Goal: Task Accomplishment & Management: Use online tool/utility

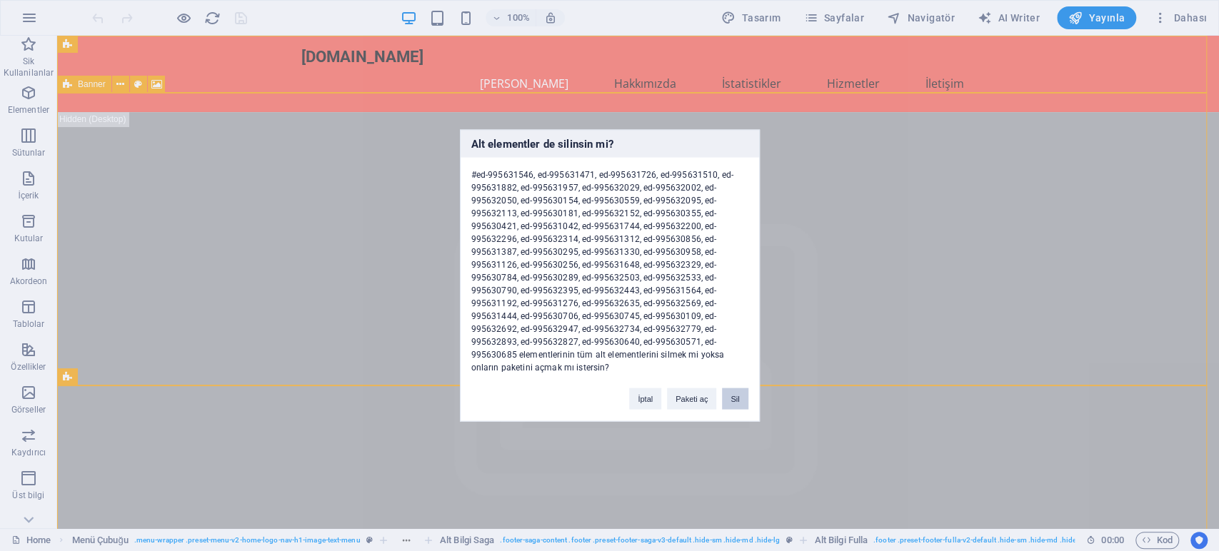
click at [741, 394] on button "Sil" at bounding box center [735, 399] width 26 height 21
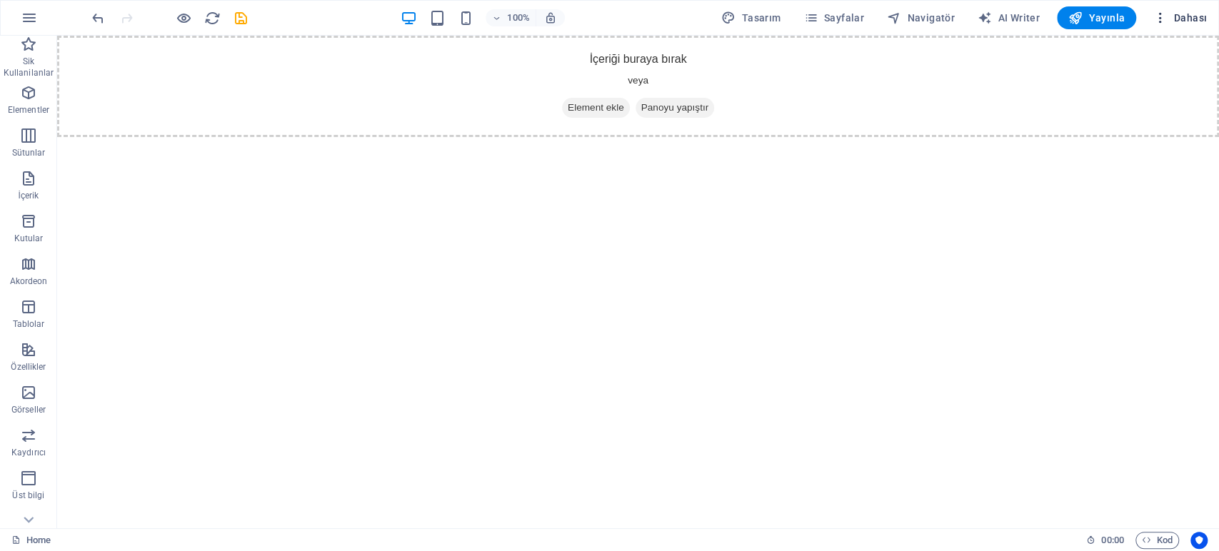
click at [1184, 20] on span "Dahası" at bounding box center [1180, 18] width 54 height 14
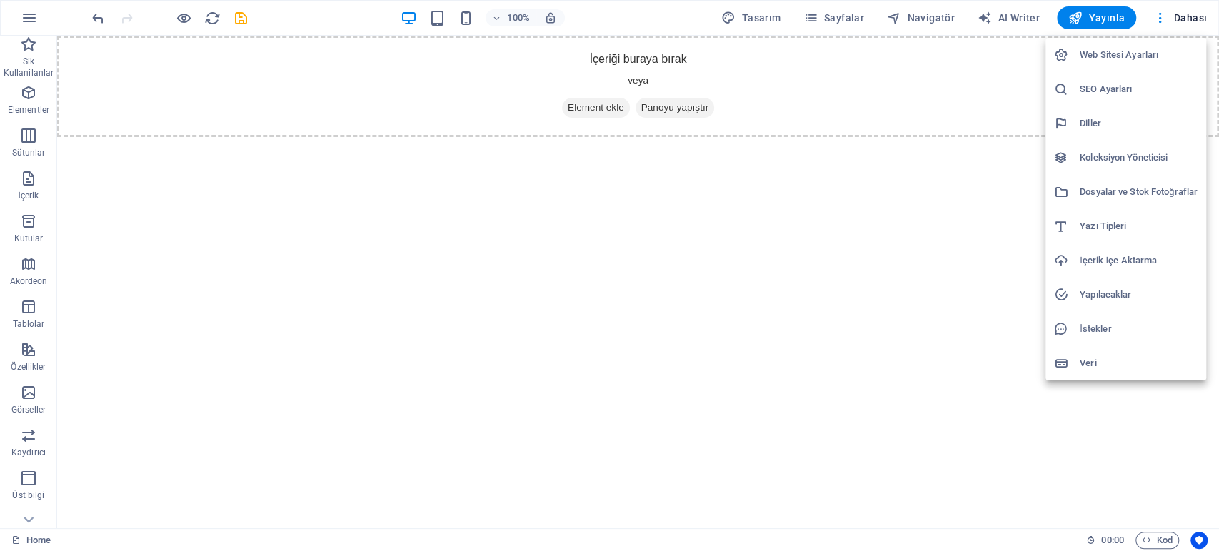
click at [1135, 187] on h6 "Dosyalar ve Stok Fotoğraflar" at bounding box center [1139, 192] width 118 height 17
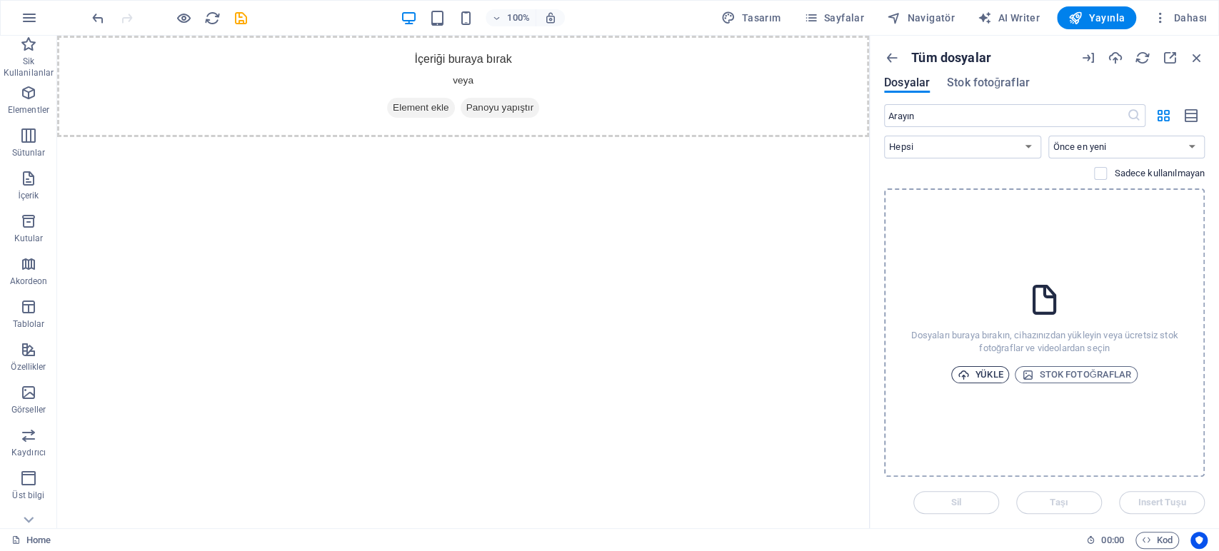
click at [986, 369] on span "Yükle" at bounding box center [981, 374] width 46 height 17
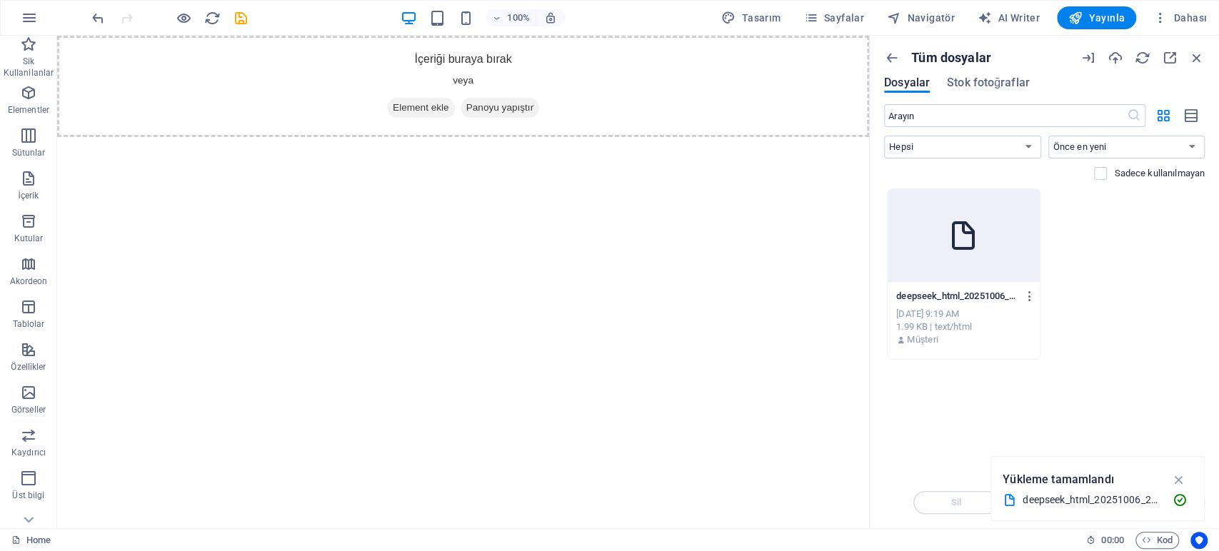
click at [1010, 390] on div "Anında yüklemek için dosyaları buraya bırakın deepseek_html_20251006_226f12-8i4…" at bounding box center [1044, 333] width 321 height 289
click at [971, 274] on div at bounding box center [964, 235] width 152 height 93
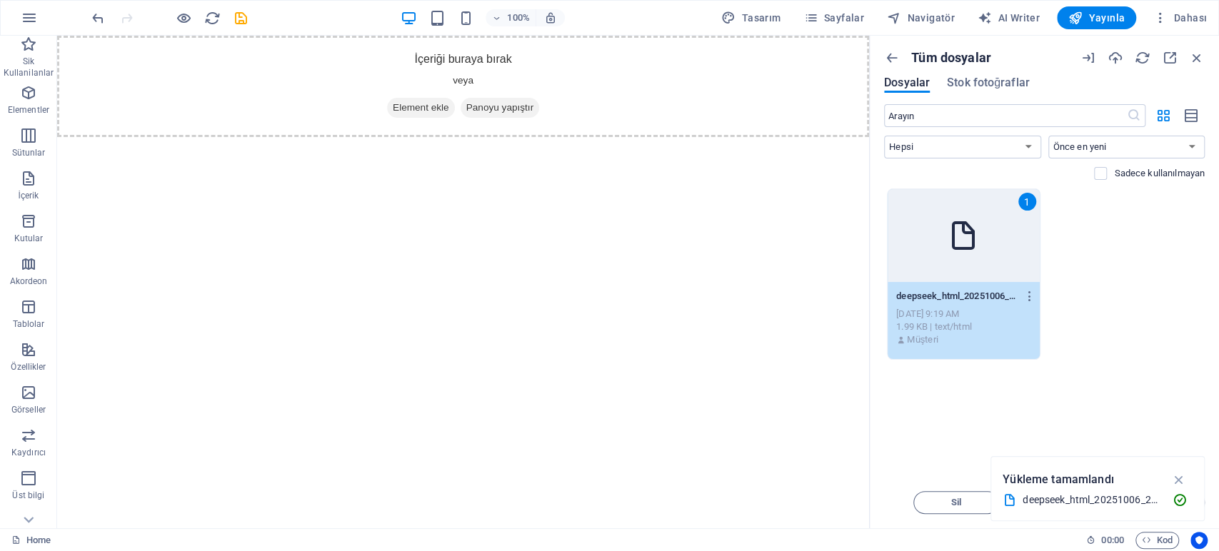
click at [964, 269] on div "1" at bounding box center [964, 235] width 152 height 93
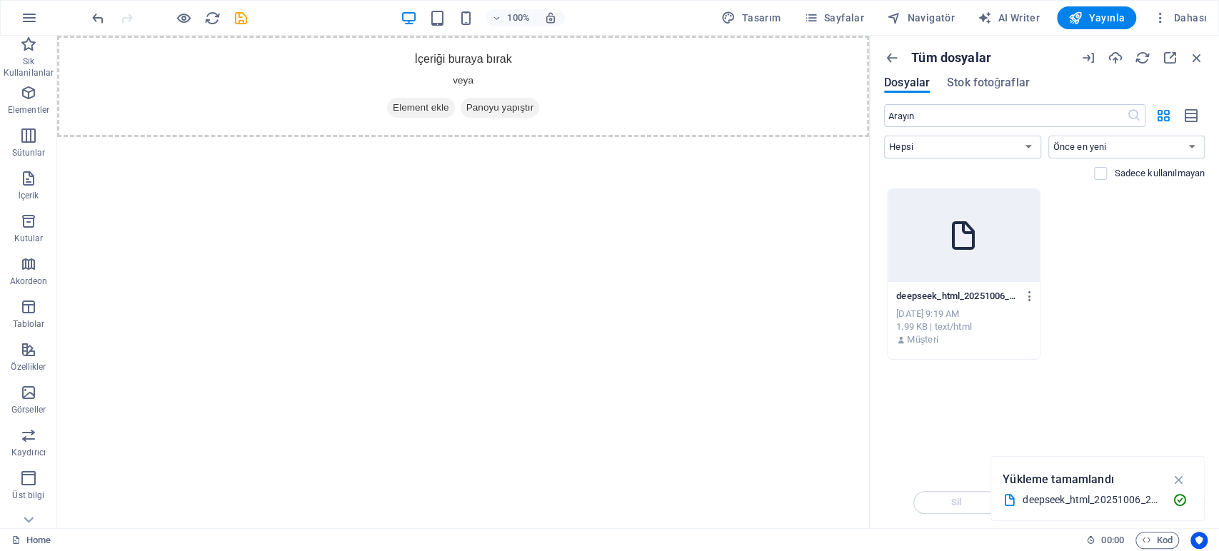
click at [1036, 384] on div "Anında yüklemek için dosyaları buraya bırakın deepseek_html_20251006_226f12-8i4…" at bounding box center [1044, 333] width 321 height 289
click at [1181, 476] on icon "button" at bounding box center [1179, 480] width 16 height 16
click at [955, 207] on div at bounding box center [964, 235] width 152 height 93
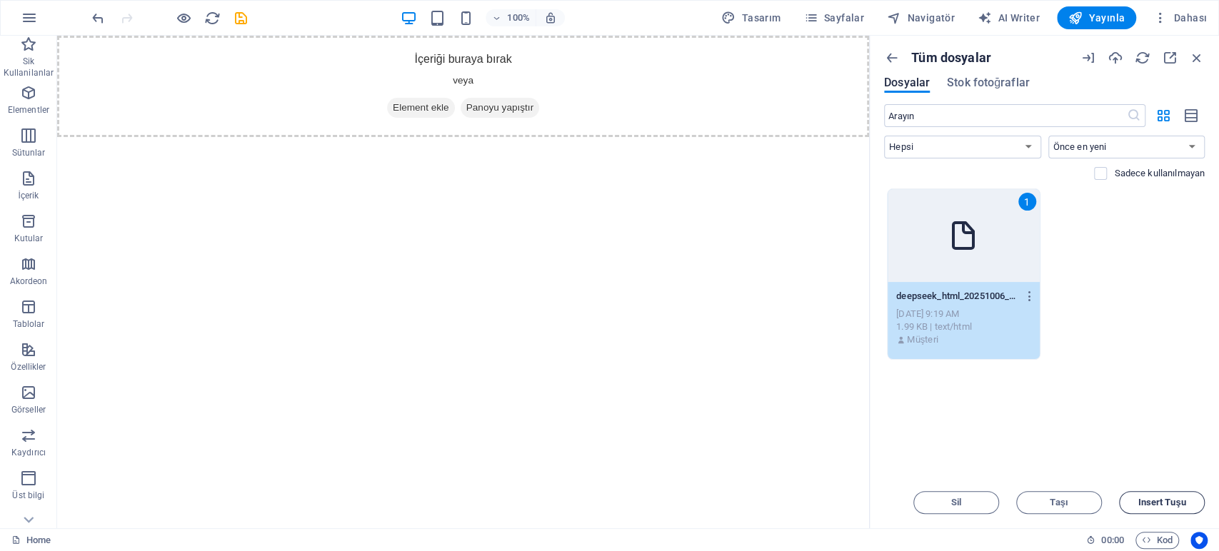
click at [1142, 499] on span "Insert Tuşu" at bounding box center [1162, 502] width 48 height 9
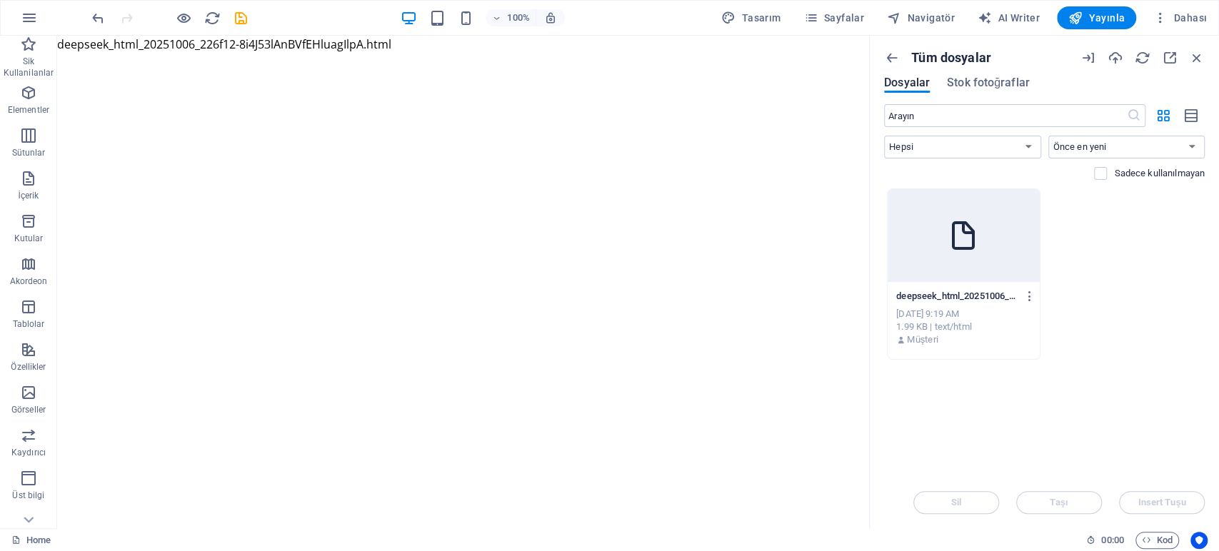
click at [921, 237] on div at bounding box center [964, 235] width 152 height 93
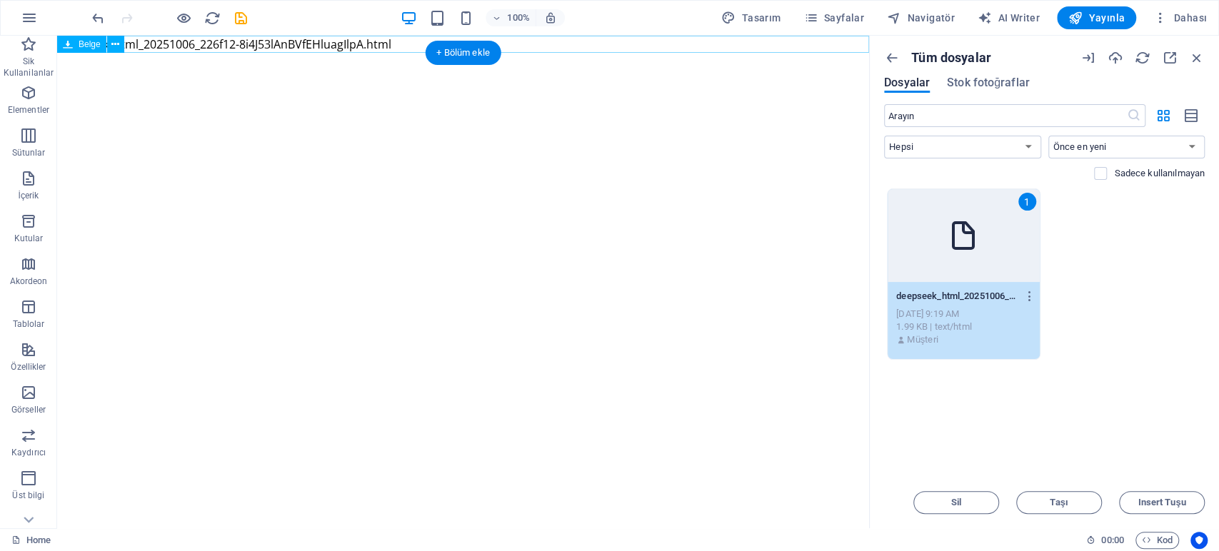
click at [393, 44] on div "deepseek_html_20251006_226f12-8i4J53lAnBVfEHluagIlpA.html 1.99 KB" at bounding box center [463, 44] width 812 height 17
click at [66, 48] on icon at bounding box center [68, 44] width 10 height 17
click at [62, 46] on div "Belge" at bounding box center [81, 44] width 49 height 17
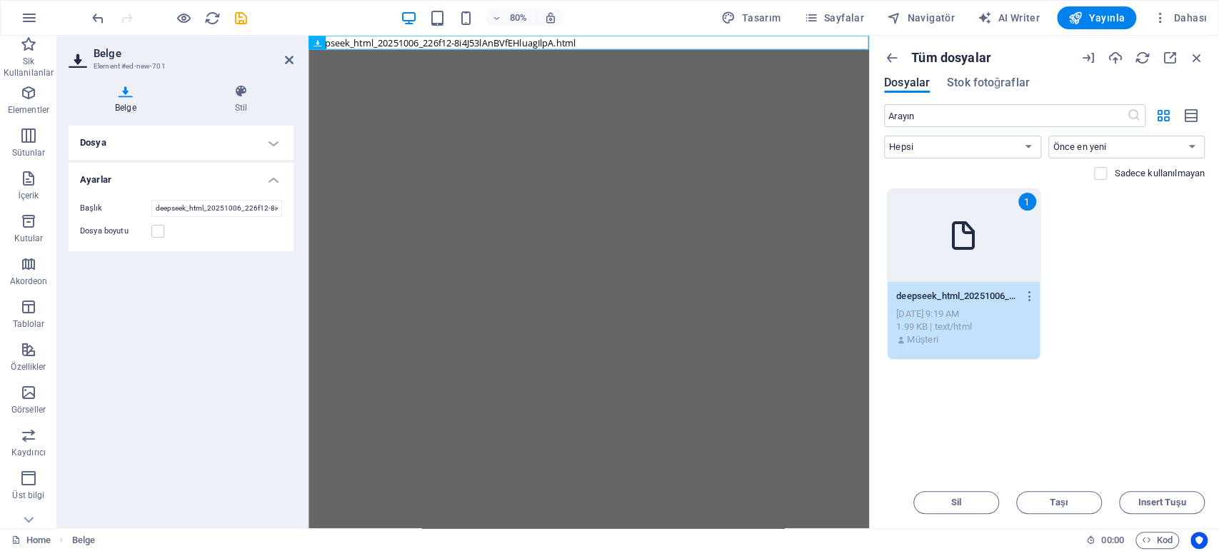
click at [530, 53] on html "Skip to main content deepseek_html_20251006_226f12-8i4J53lAnBVfEHluagIlpA.html …" at bounding box center [659, 44] width 701 height 17
click at [240, 92] on icon at bounding box center [241, 91] width 105 height 14
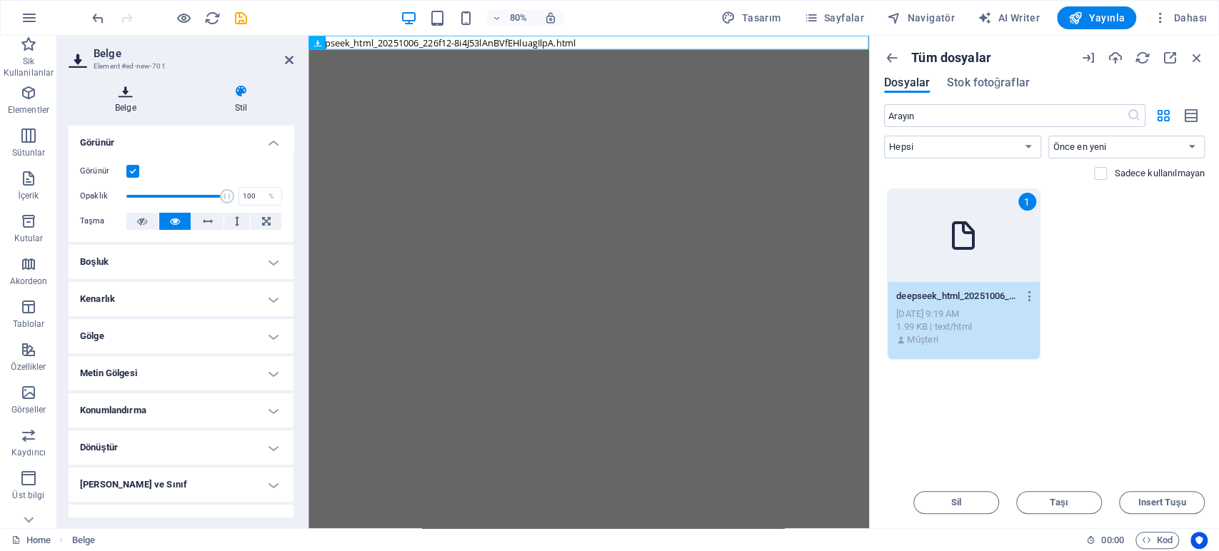
click at [135, 91] on icon at bounding box center [126, 91] width 114 height 14
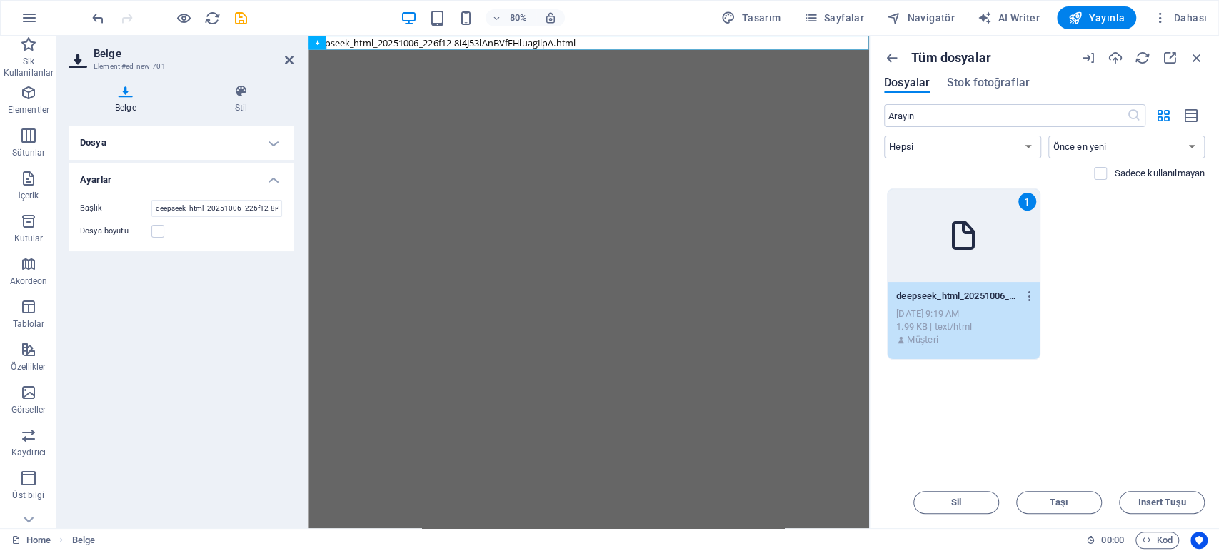
click at [285, 51] on h2 "Belge" at bounding box center [194, 53] width 200 height 13
click at [286, 55] on icon at bounding box center [289, 59] width 9 height 11
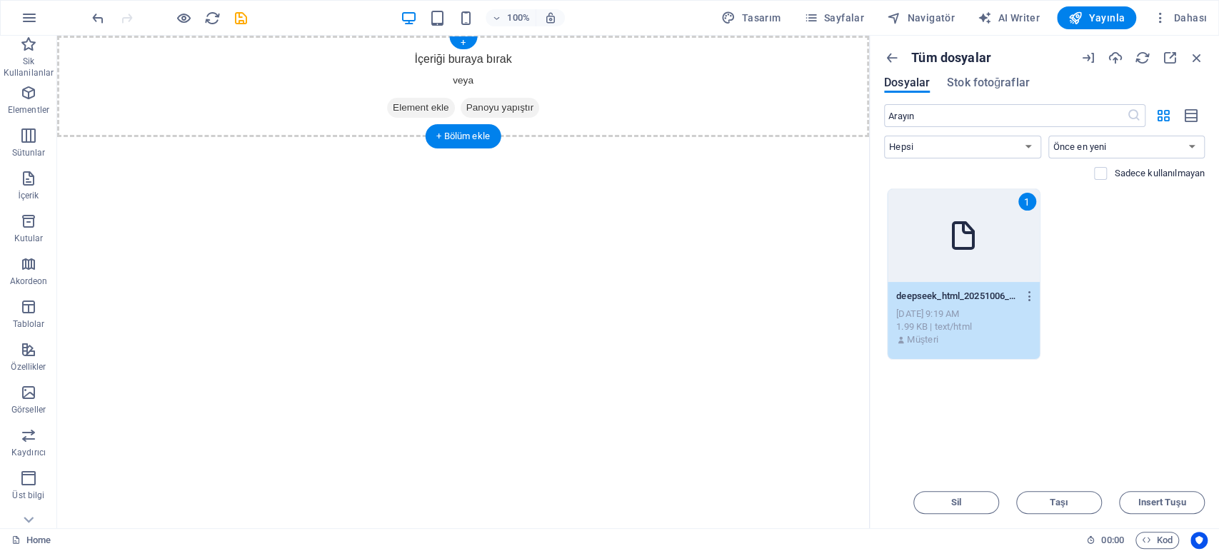
click at [506, 92] on div "İçeriği buraya bırak veya Element ekle Panoyu yapıştır" at bounding box center [463, 86] width 812 height 101
click at [506, 91] on div "İçeriği buraya bırak veya Element ekle Panoyu yapıştır" at bounding box center [463, 86] width 812 height 101
click at [511, 102] on span "Panoyu yapıştır" at bounding box center [500, 108] width 79 height 20
click at [1027, 301] on button "button" at bounding box center [1027, 296] width 19 height 23
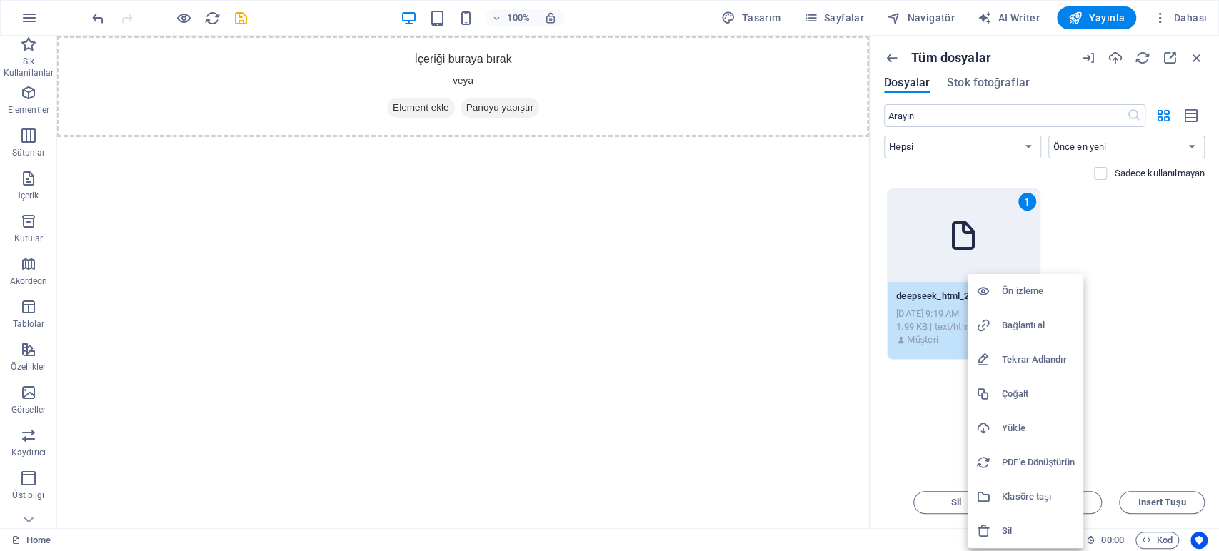
click at [1011, 526] on h6 "Sil" at bounding box center [1038, 531] width 73 height 17
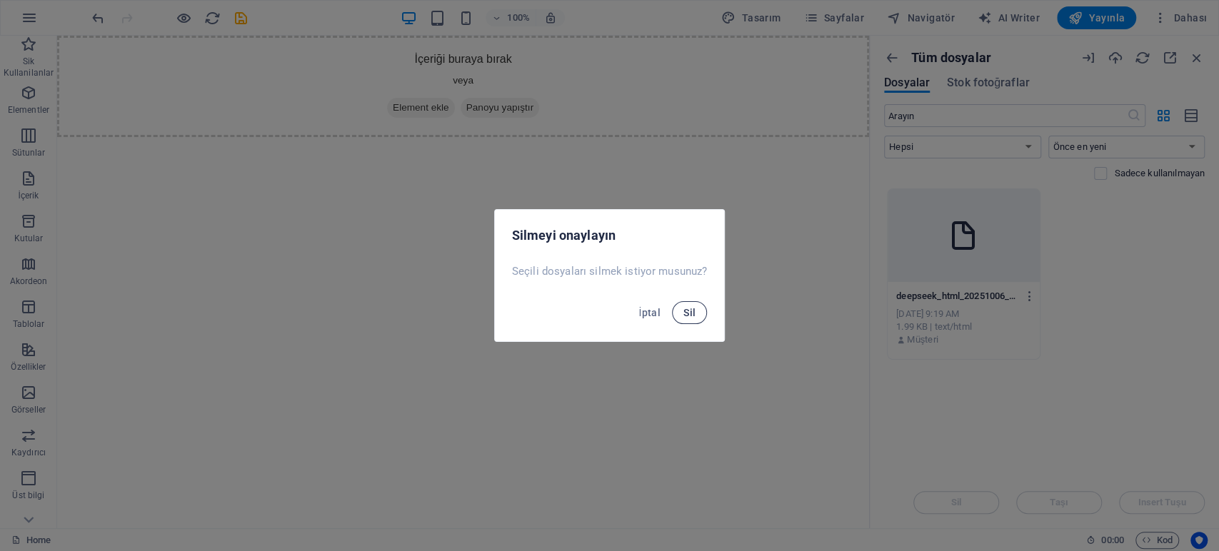
click at [685, 301] on button "Sil" at bounding box center [689, 312] width 35 height 23
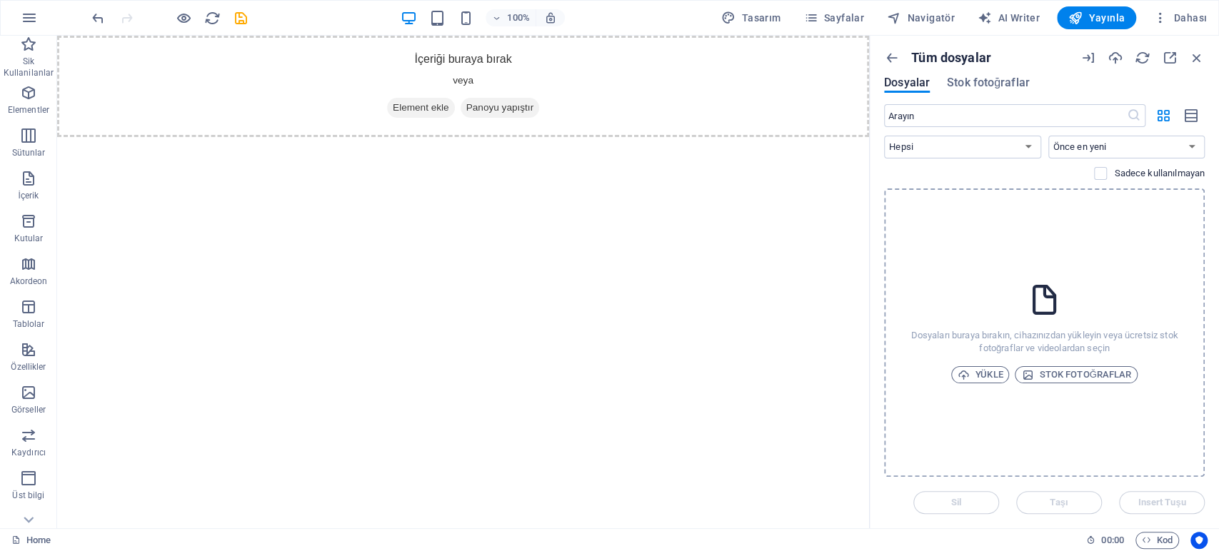
click at [780, 137] on html "Skip to main content İçeriği buraya bırak veya Element ekle Panoyu yapıştır Oca…" at bounding box center [463, 86] width 812 height 101
click at [1110, 4] on div "100% Tasarım Sayfalar Navigatör AI Writer Yayınla Dahası" at bounding box center [610, 18] width 1218 height 34
click at [1108, 15] on span "Yayınla" at bounding box center [1096, 18] width 56 height 14
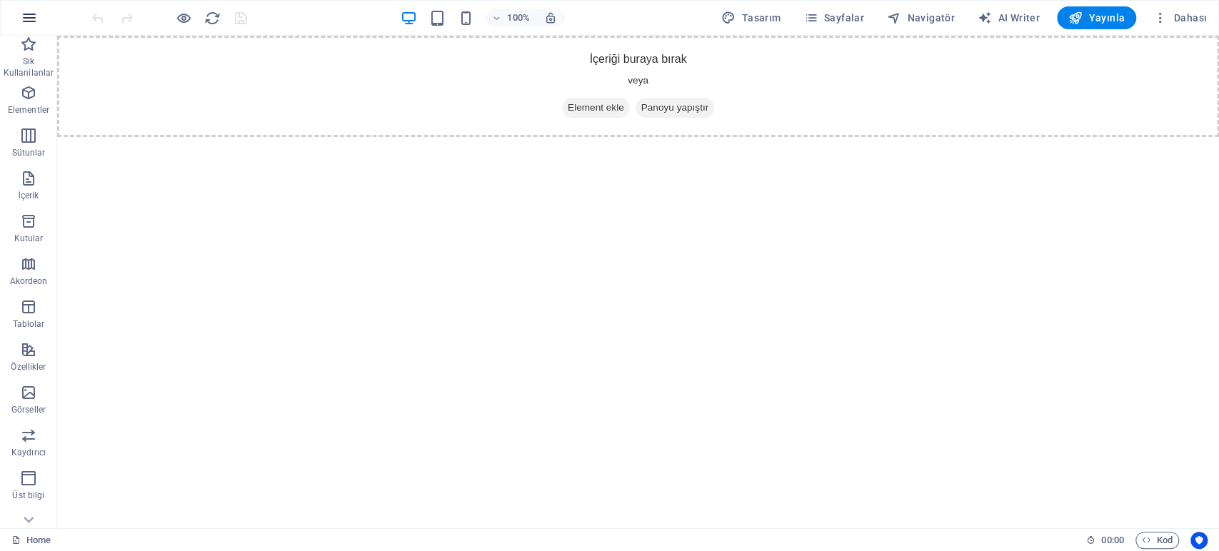
click at [34, 24] on icon "button" at bounding box center [29, 17] width 17 height 17
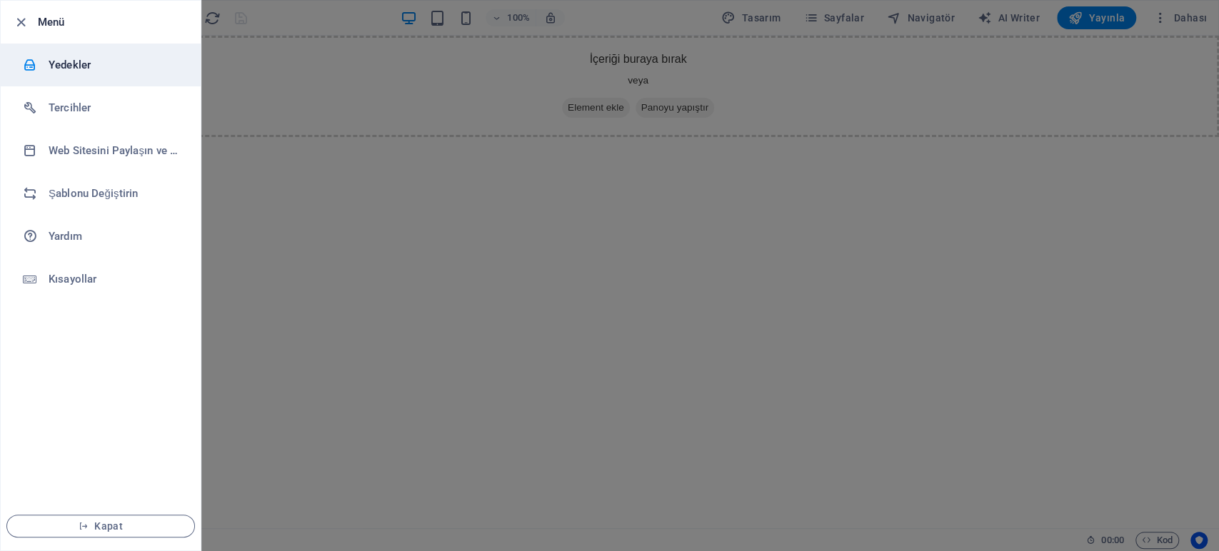
click at [84, 70] on h6 "Yedekler" at bounding box center [115, 64] width 132 height 17
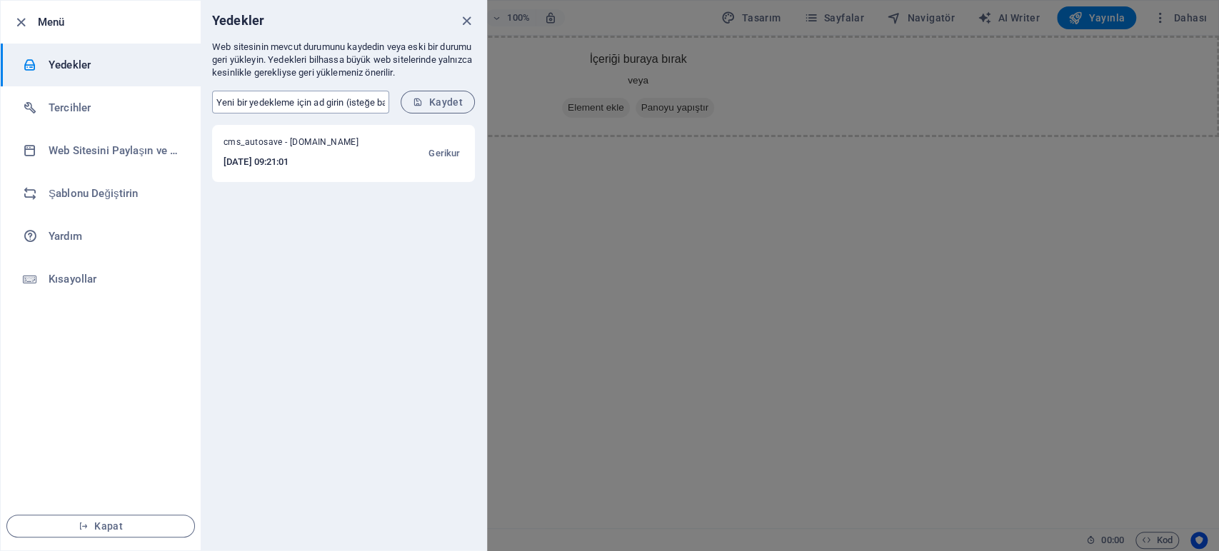
click at [361, 106] on input "text" at bounding box center [300, 102] width 177 height 23
click at [365, 101] on input "text" at bounding box center [300, 102] width 177 height 23
click at [103, 144] on h6 "Web Sitesini Paylaşın ve Kopyalayın" at bounding box center [115, 150] width 132 height 17
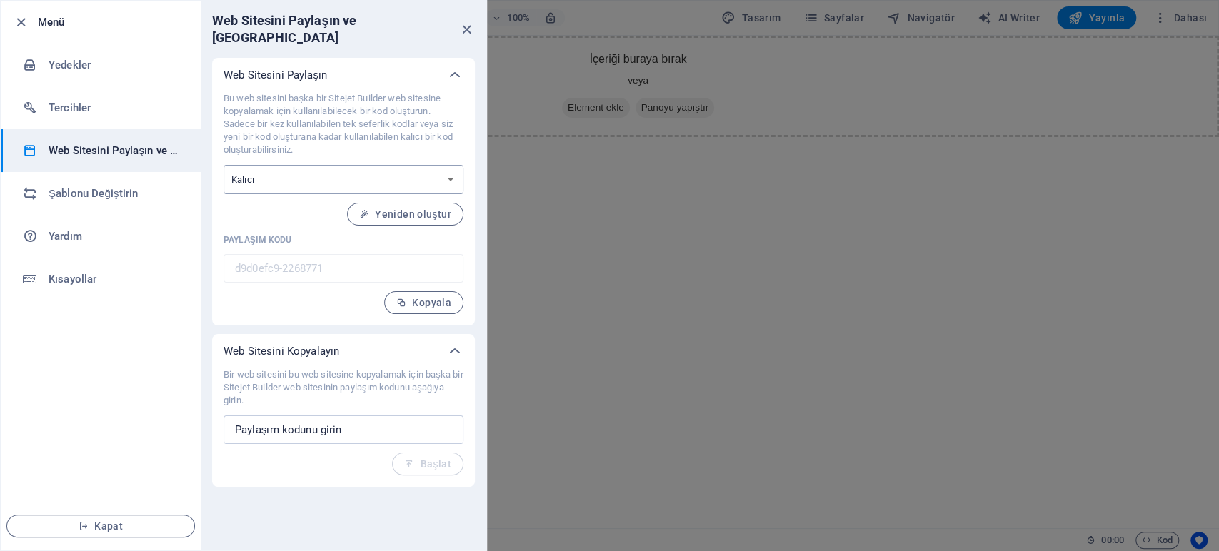
click at [331, 165] on select "Tek seferlik Kalıcı" at bounding box center [344, 179] width 240 height 29
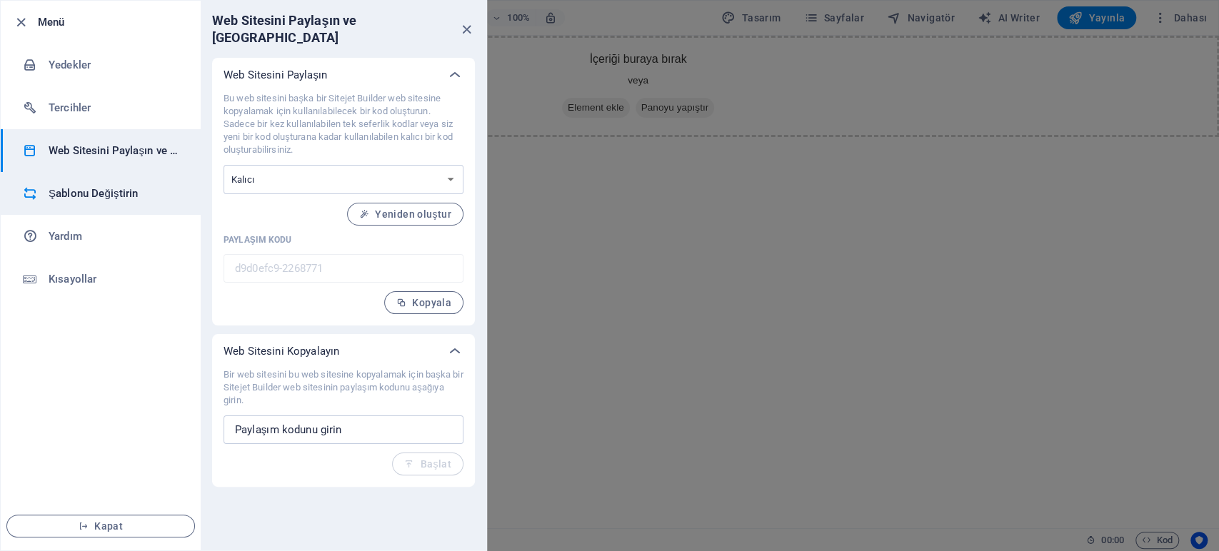
click at [85, 183] on li "Şablonu Değiştirin" at bounding box center [101, 193] width 200 height 43
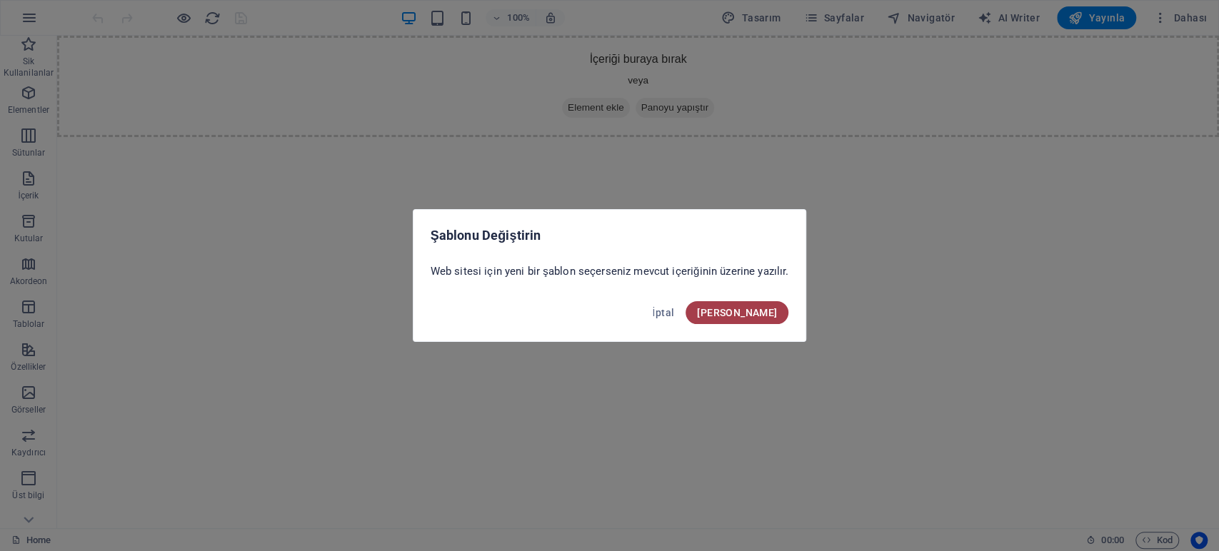
click at [750, 313] on span "Onayla" at bounding box center [737, 312] width 80 height 11
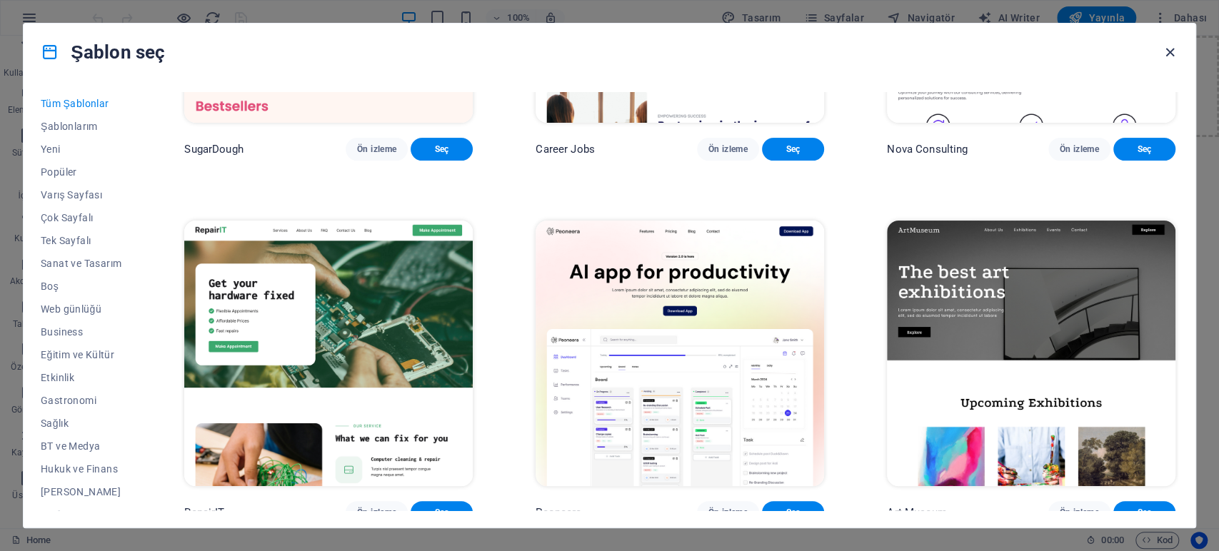
click at [1166, 52] on icon "button" at bounding box center [1170, 52] width 16 height 16
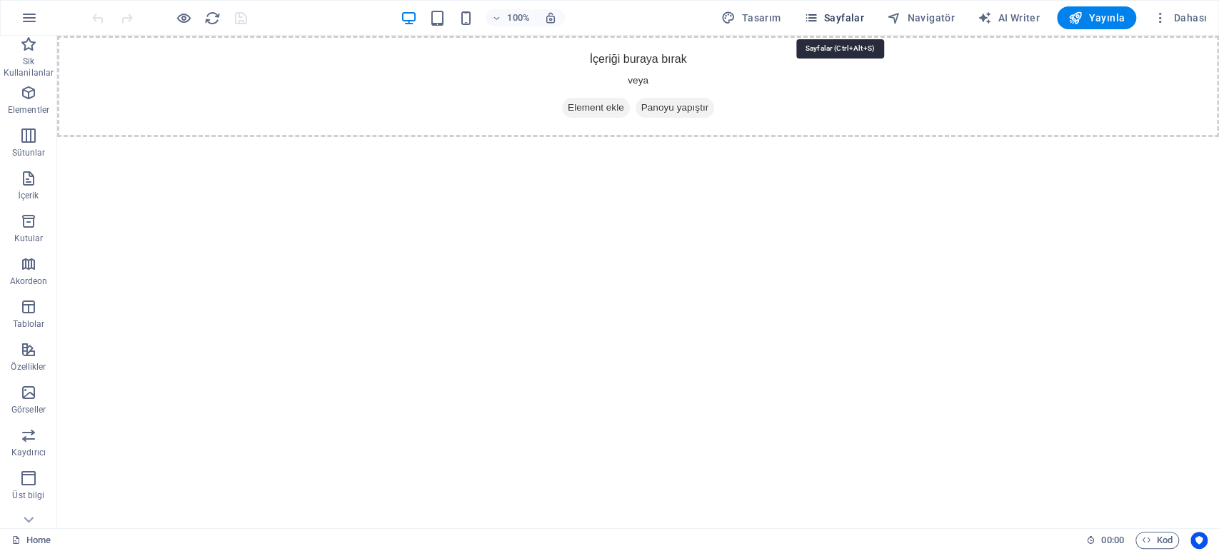
click at [856, 21] on span "Sayfalar" at bounding box center [833, 18] width 61 height 14
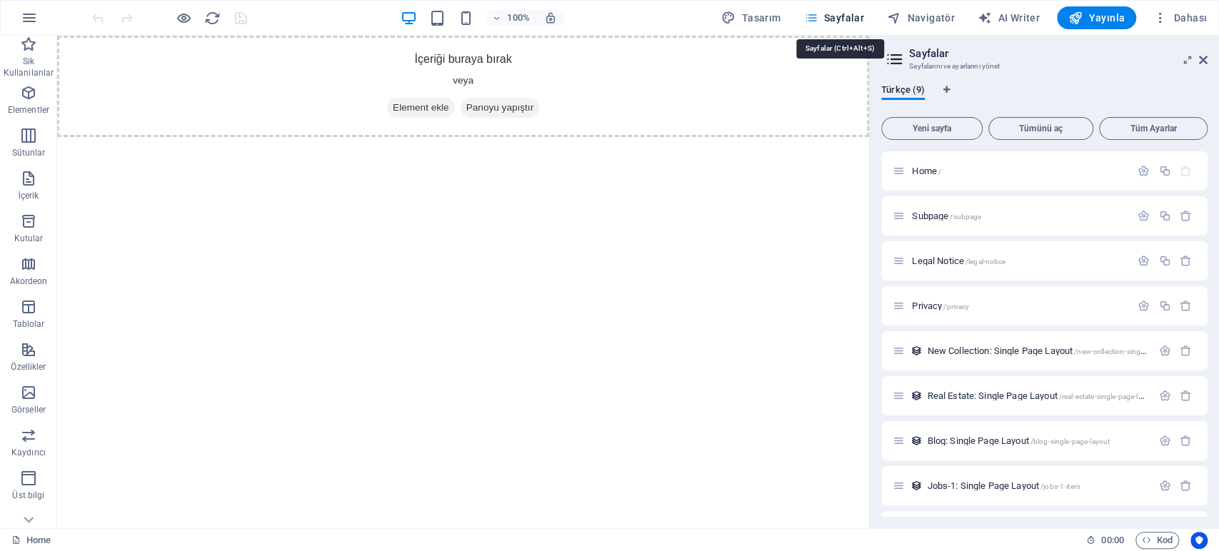
click at [855, 19] on span "Sayfalar" at bounding box center [833, 18] width 61 height 14
click at [1200, 56] on icon at bounding box center [1203, 59] width 9 height 11
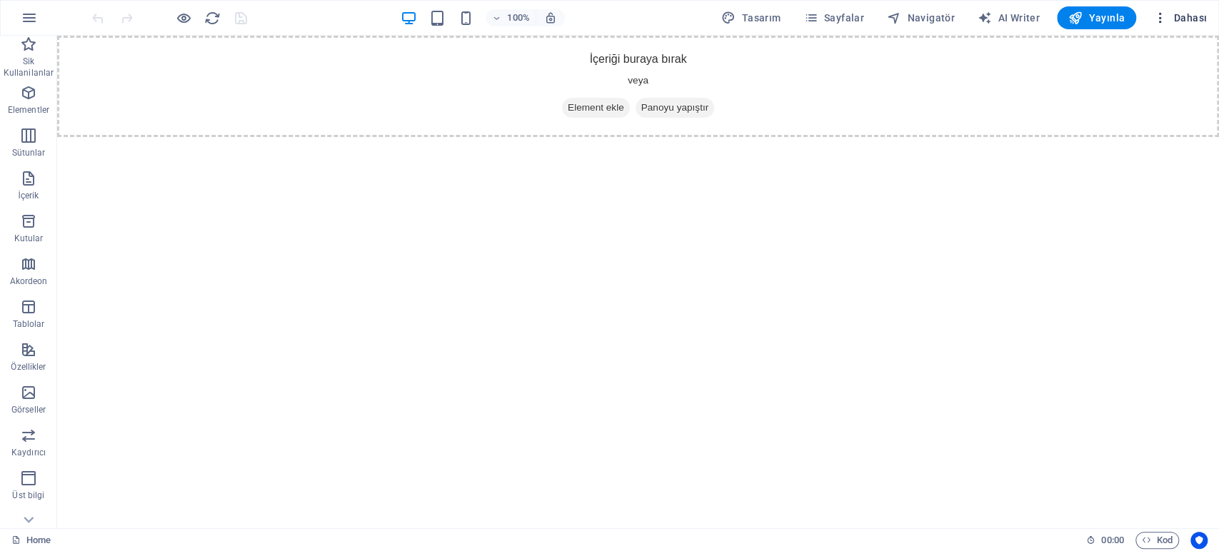
click at [1194, 23] on span "Dahası" at bounding box center [1180, 18] width 54 height 14
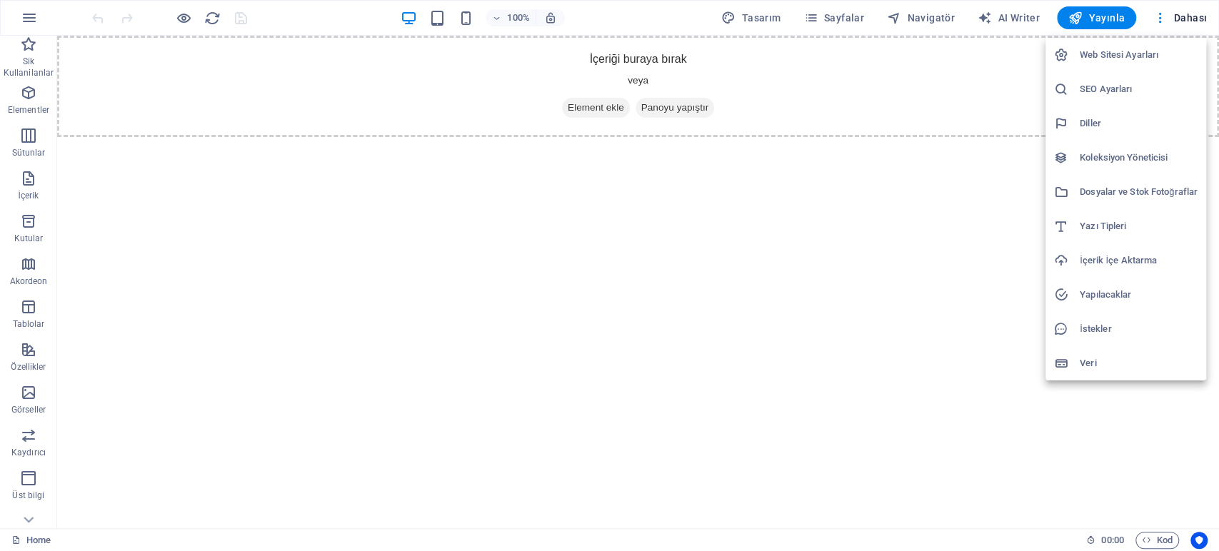
click at [1086, 192] on h6 "Dosyalar ve Stok Fotoğraflar" at bounding box center [1139, 192] width 118 height 17
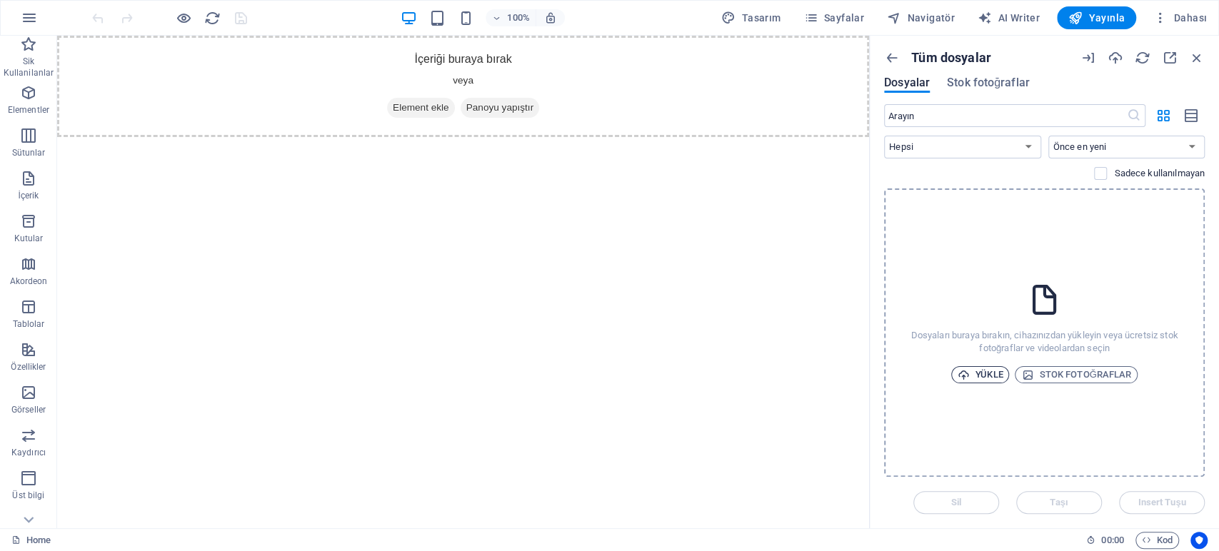
click at [981, 371] on span "Yükle" at bounding box center [981, 374] width 46 height 17
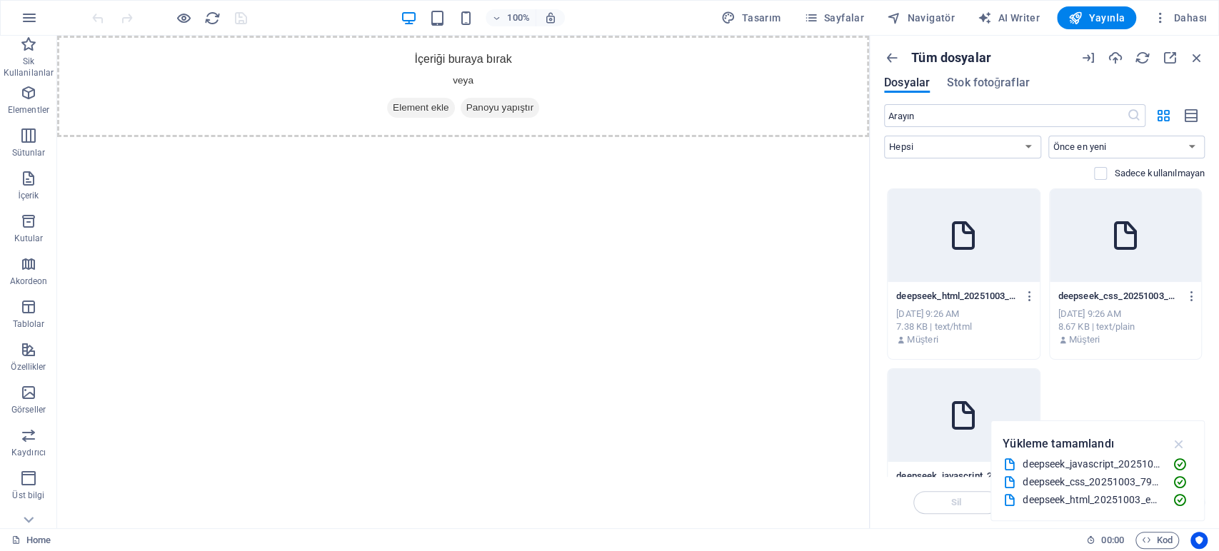
click at [1180, 443] on icon "button" at bounding box center [1179, 444] width 16 height 16
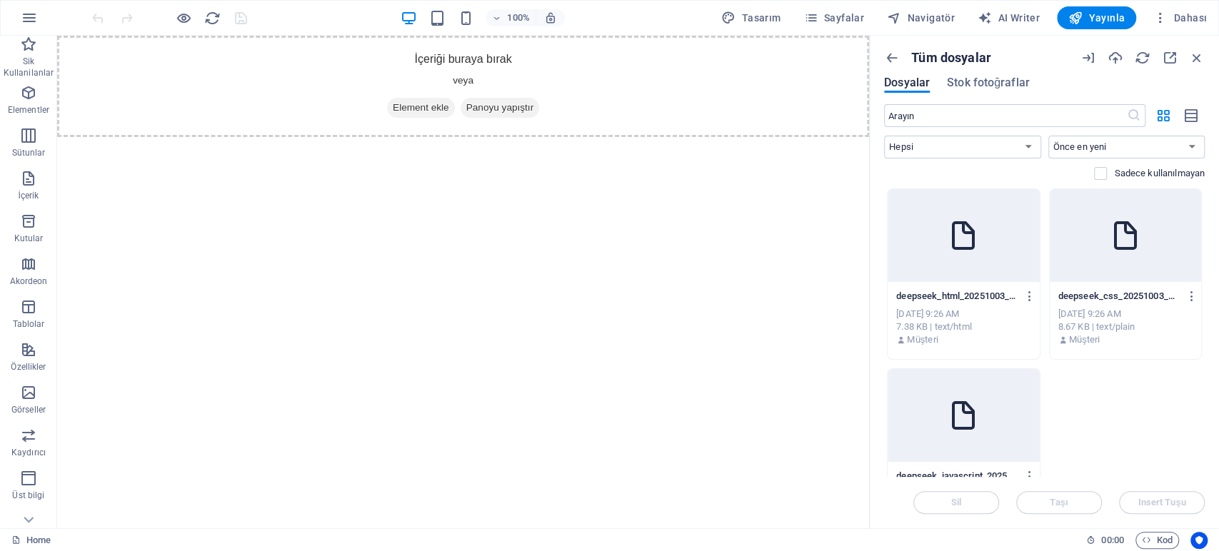
click at [974, 264] on div at bounding box center [964, 235] width 152 height 93
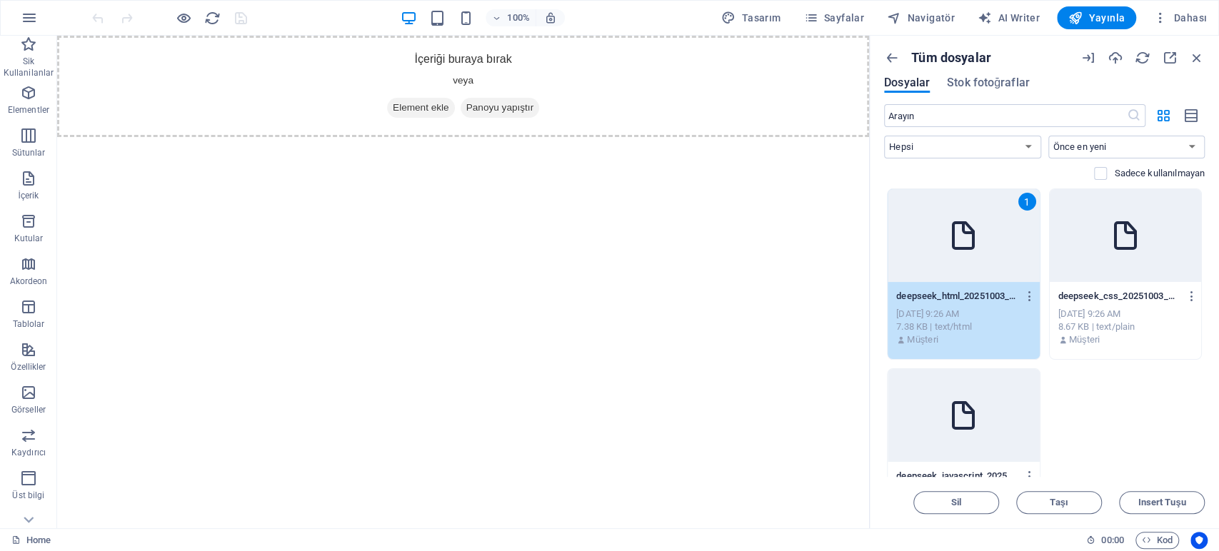
click at [1155, 260] on div at bounding box center [1126, 235] width 152 height 93
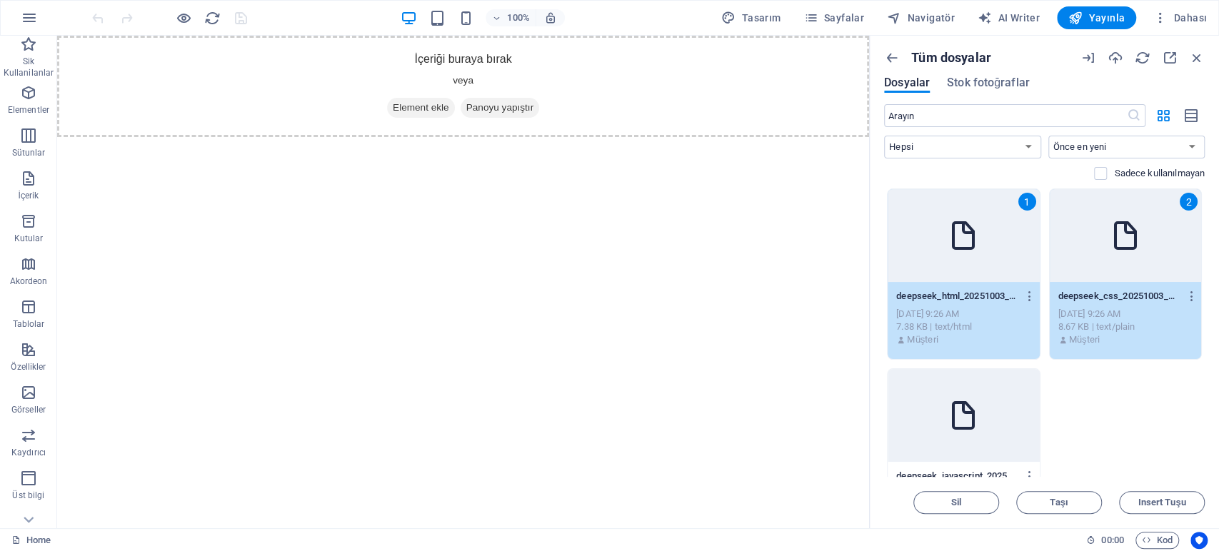
click at [997, 396] on div at bounding box center [964, 415] width 152 height 93
click at [1146, 495] on button "Insert Tuşu" at bounding box center [1162, 502] width 86 height 23
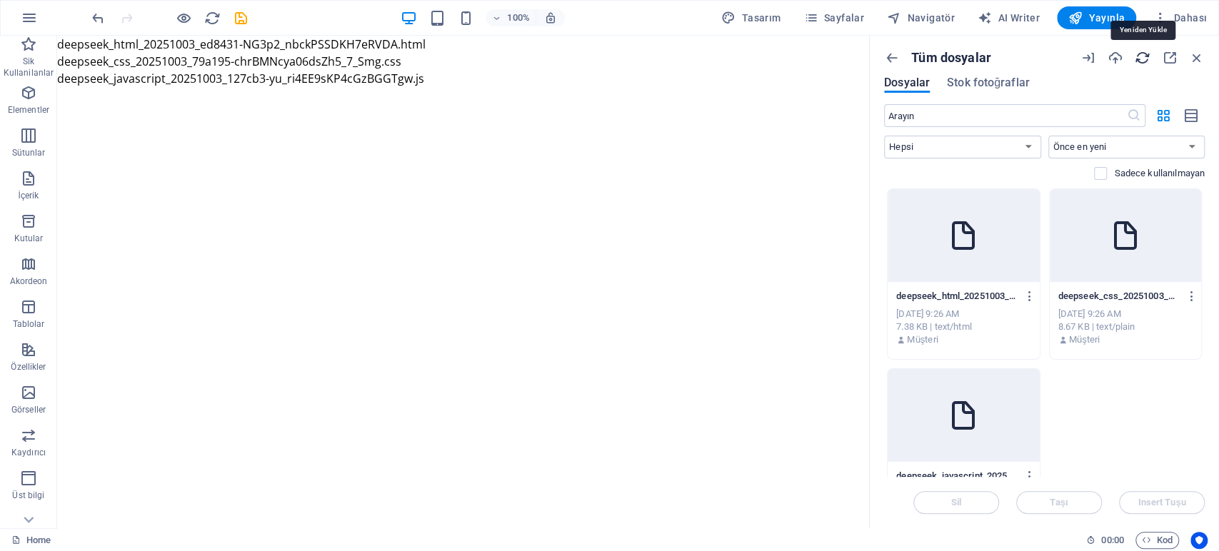
click at [1144, 61] on icon "button" at bounding box center [1143, 58] width 16 height 16
click at [890, 51] on icon "button" at bounding box center [892, 58] width 16 height 16
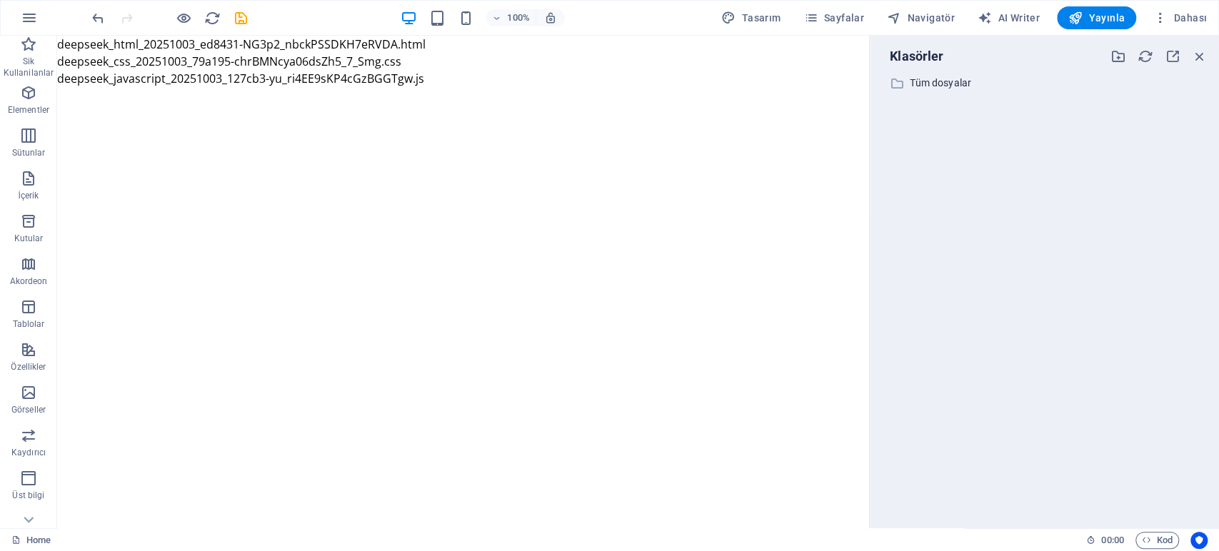
click at [913, 95] on div "​ Tüm dosyalar Tüm dosyalar" at bounding box center [1044, 295] width 326 height 443
click at [1206, 52] on icon "button" at bounding box center [1200, 57] width 16 height 16
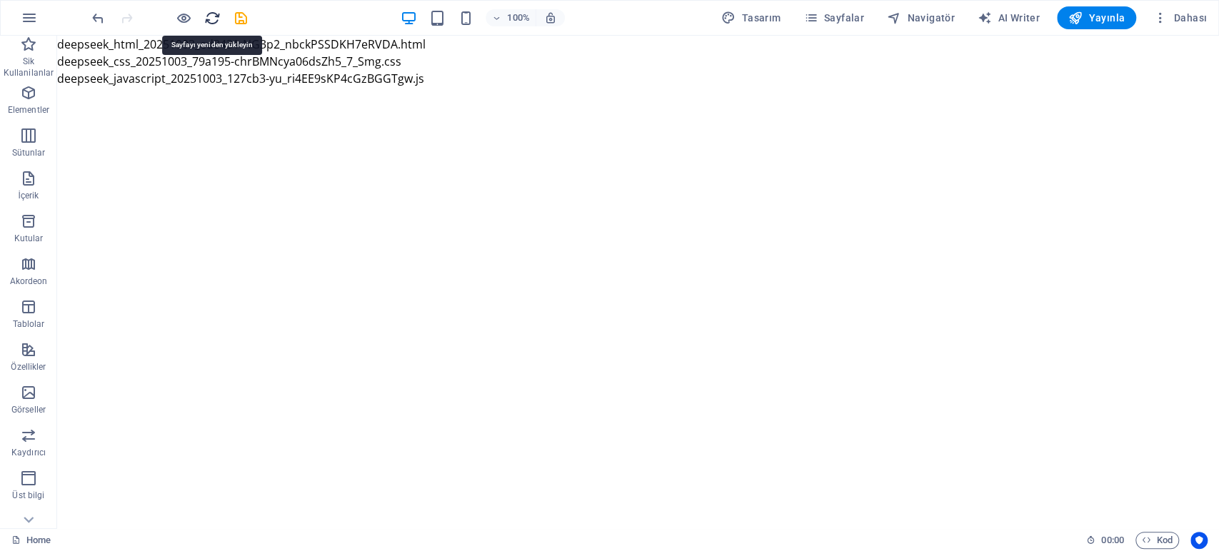
click at [209, 17] on icon "reload" at bounding box center [212, 18] width 16 height 16
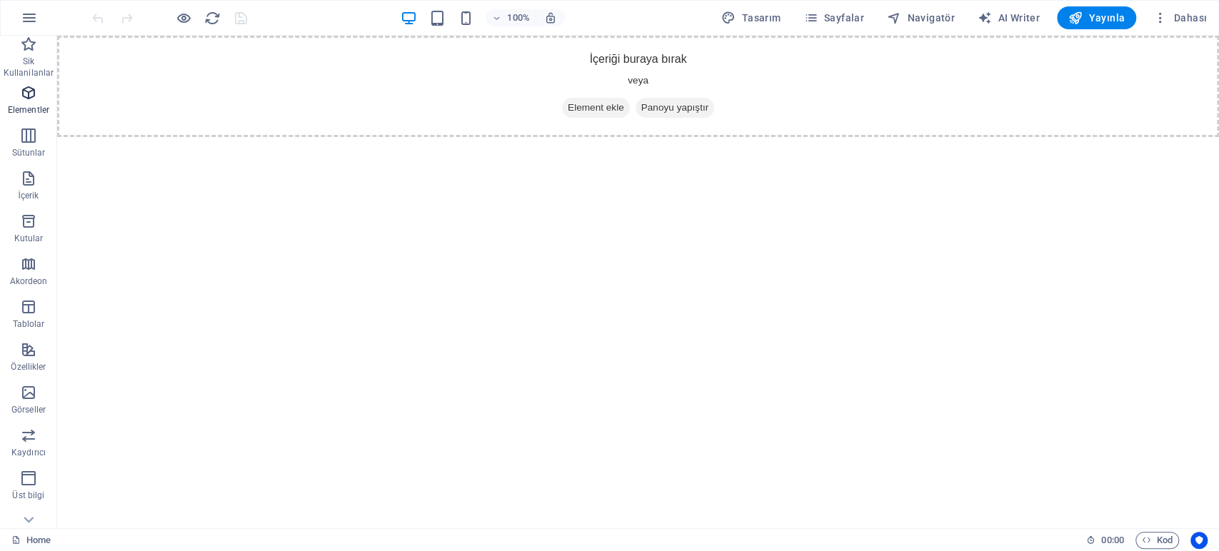
click at [33, 101] on icon "button" at bounding box center [28, 92] width 17 height 17
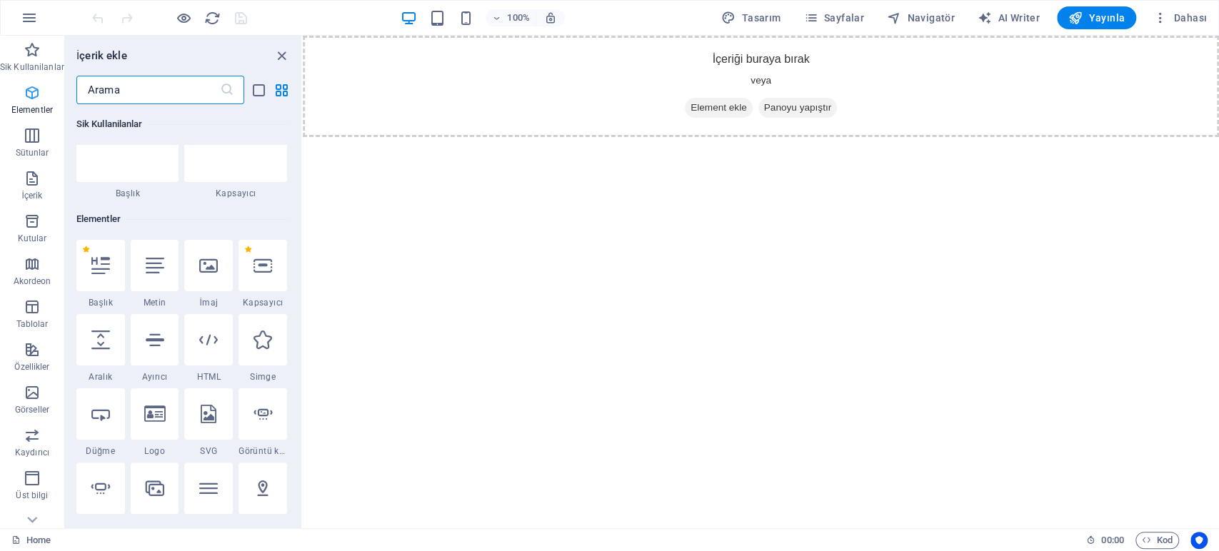
scroll to position [152, 0]
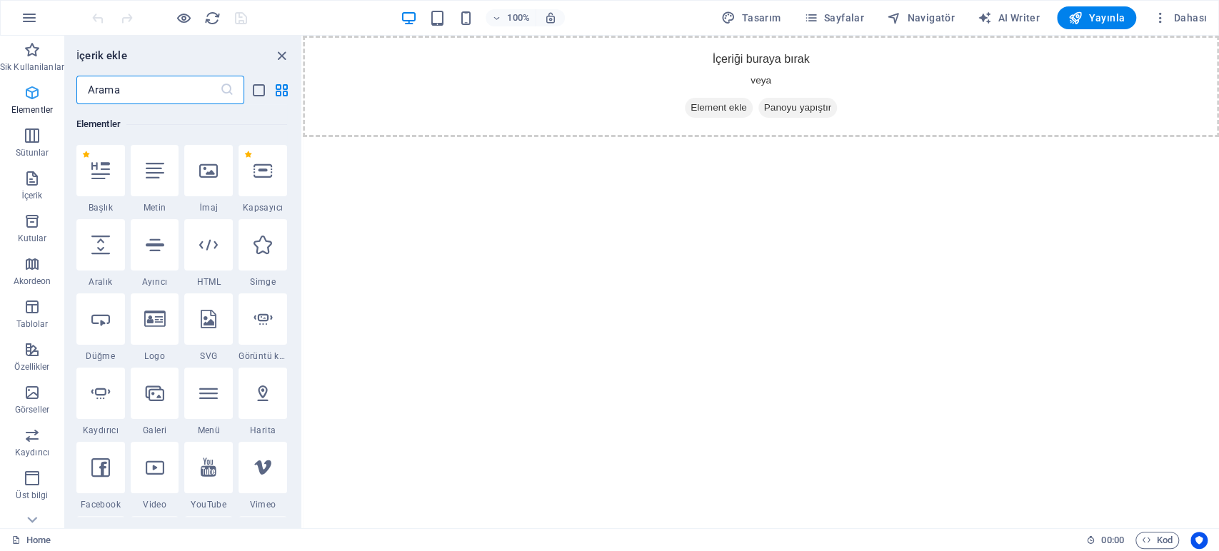
click at [33, 101] on icon "button" at bounding box center [32, 92] width 17 height 17
click at [286, 49] on icon "close panel" at bounding box center [282, 56] width 16 height 16
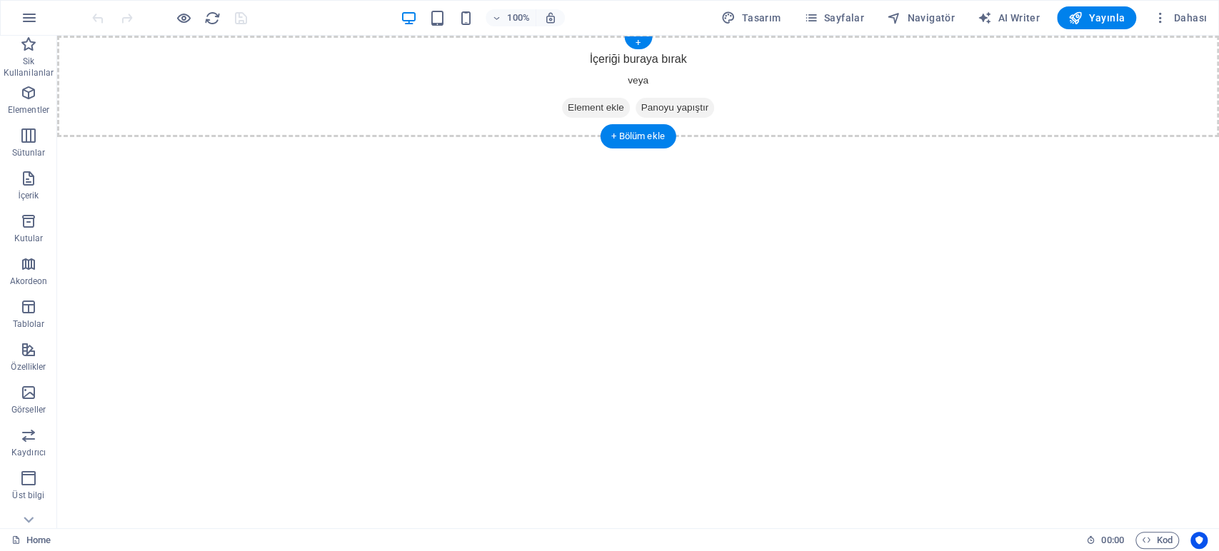
click at [684, 72] on div "İçeriği buraya bırak veya Element ekle Panoyu yapıştır" at bounding box center [638, 86] width 1162 height 101
click at [604, 107] on span "Element ekle" at bounding box center [596, 108] width 68 height 20
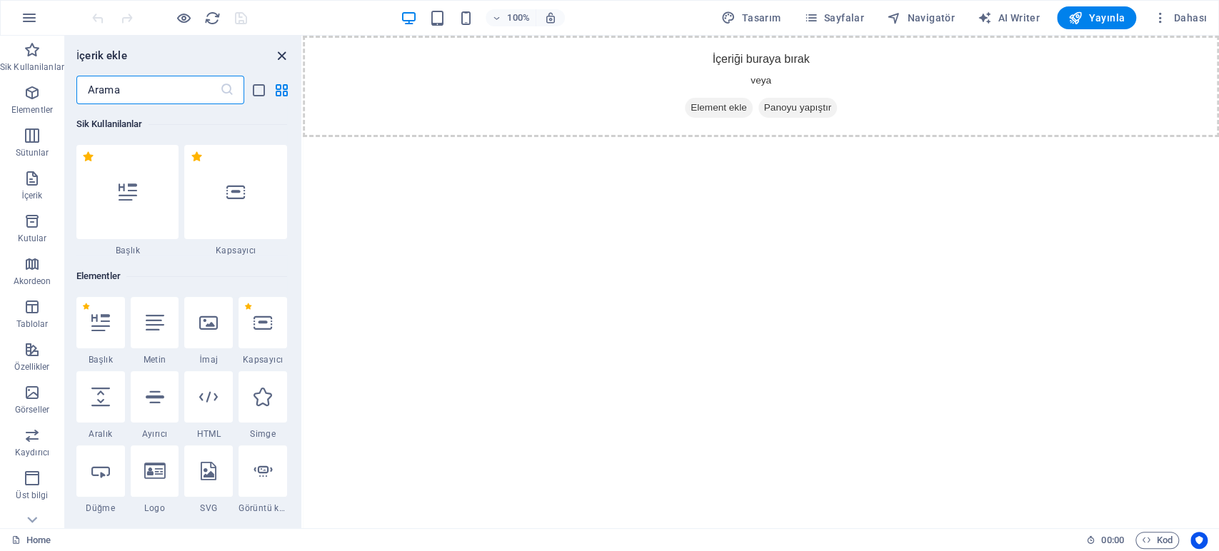
click at [280, 58] on icon "close panel" at bounding box center [282, 56] width 16 height 16
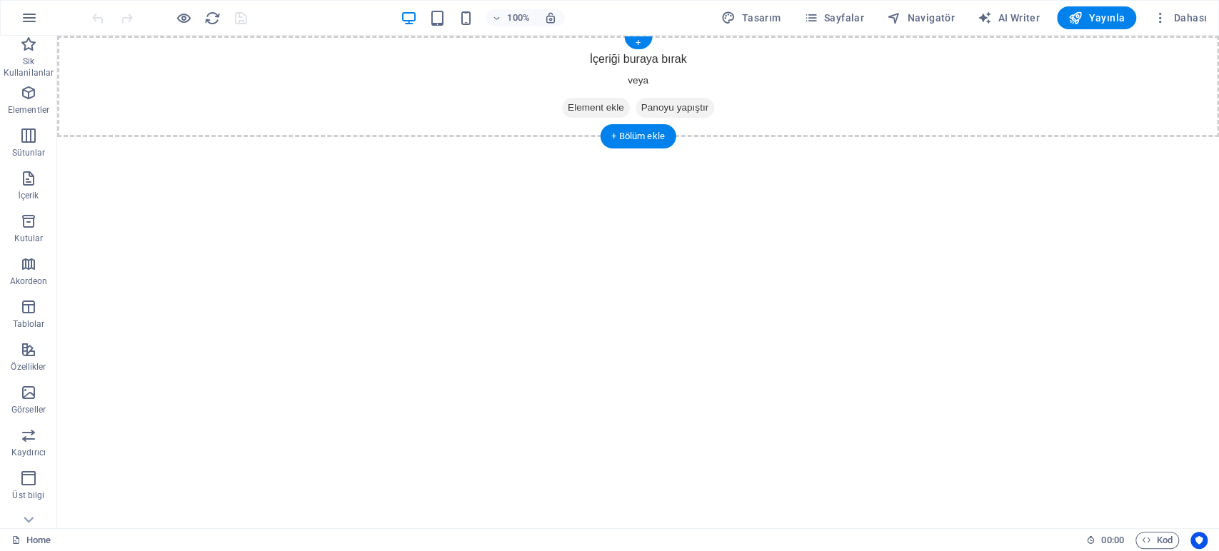
click at [681, 106] on span "Panoyu yapıştır" at bounding box center [675, 108] width 79 height 20
click at [636, 43] on div "+" at bounding box center [638, 42] width 28 height 13
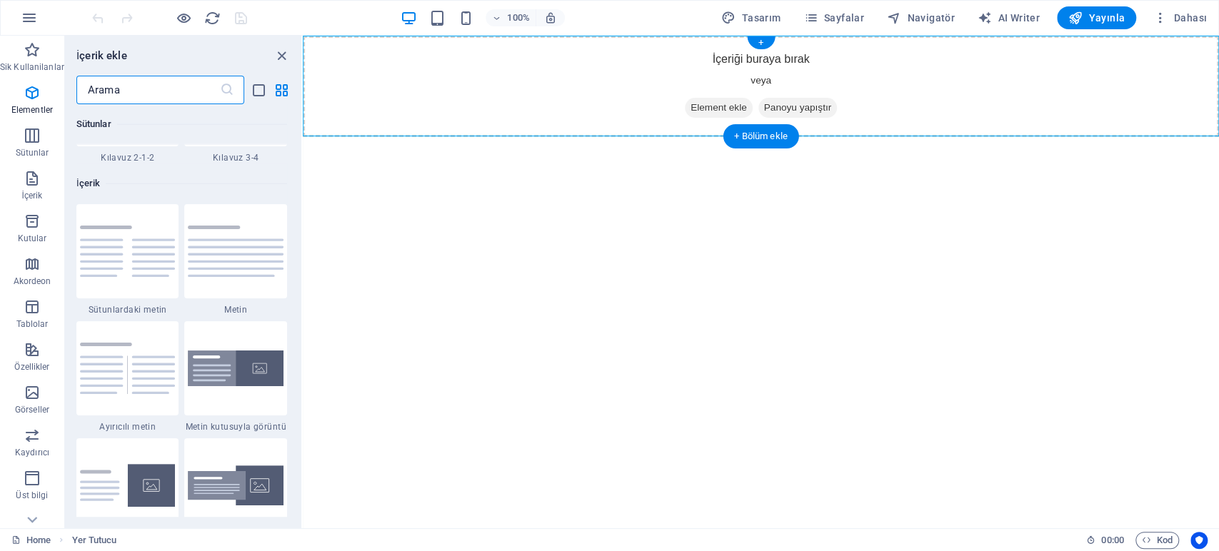
scroll to position [2498, 0]
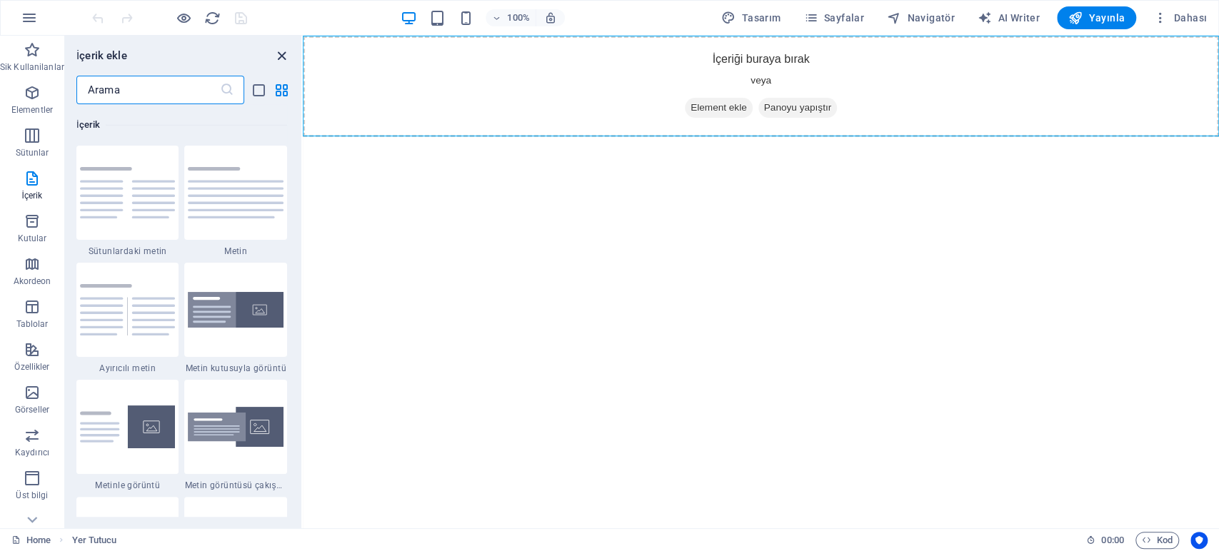
click at [281, 56] on icon "close panel" at bounding box center [282, 56] width 16 height 16
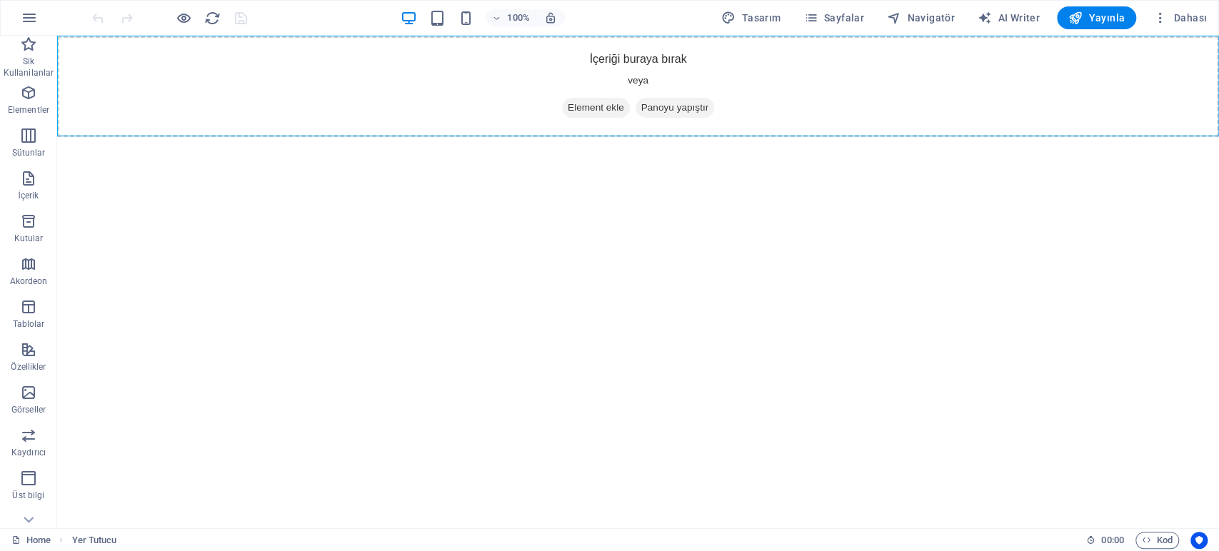
click at [746, 4] on div "100% Tasarım Sayfalar Navigatör AI Writer Yayınla Dahası" at bounding box center [610, 18] width 1218 height 34
click at [745, 15] on span "Tasarım" at bounding box center [750, 18] width 59 height 14
select select "px"
select select "200"
select select "px"
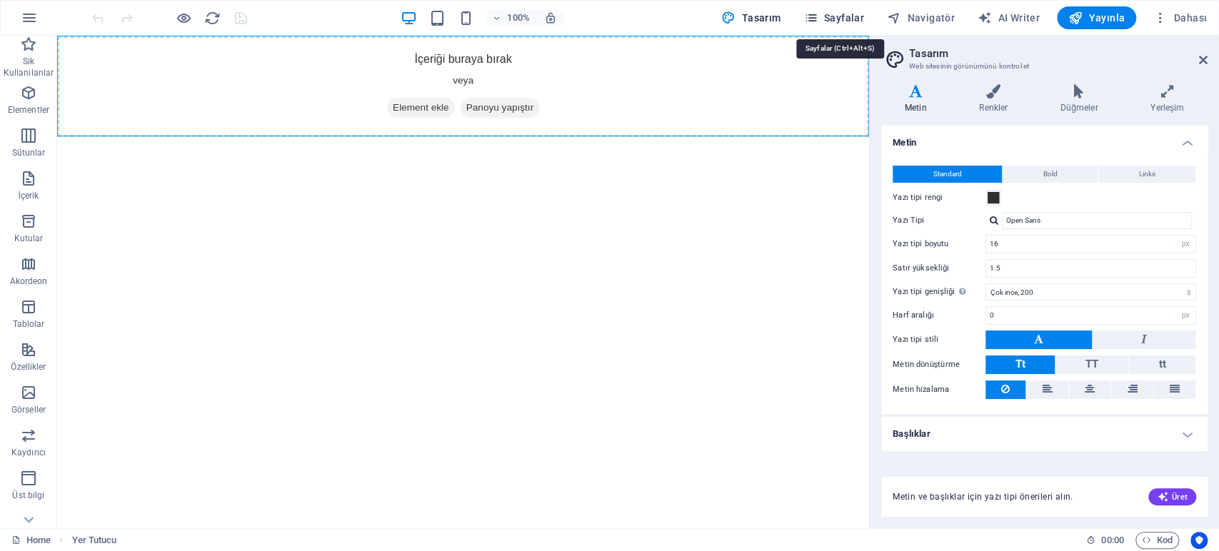
click at [838, 16] on span "Sayfalar" at bounding box center [833, 18] width 61 height 14
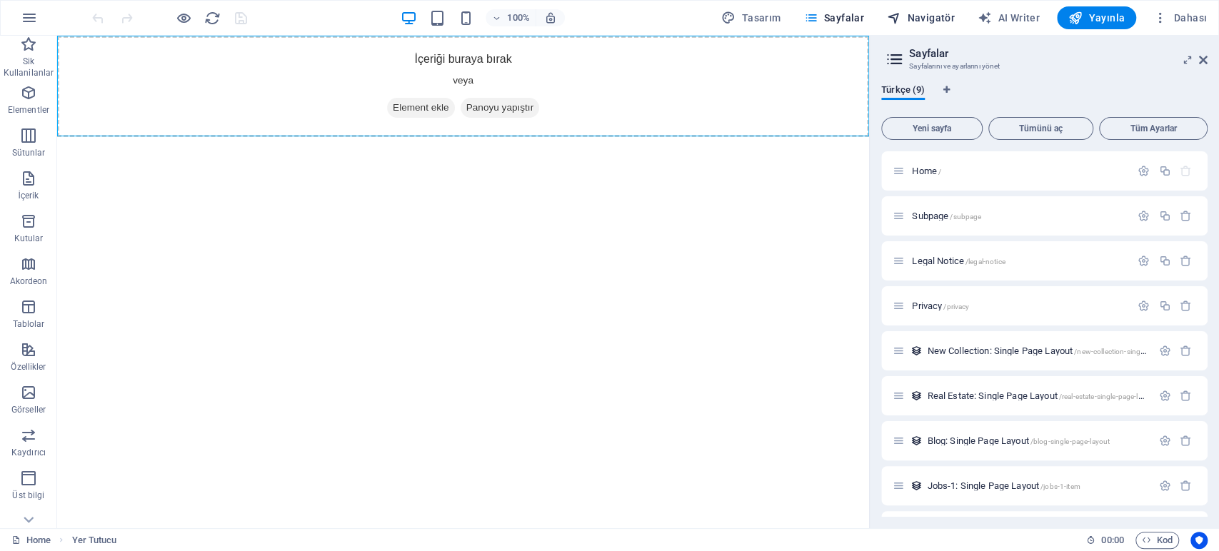
click at [926, 17] on span "Navigatör" at bounding box center [921, 18] width 68 height 14
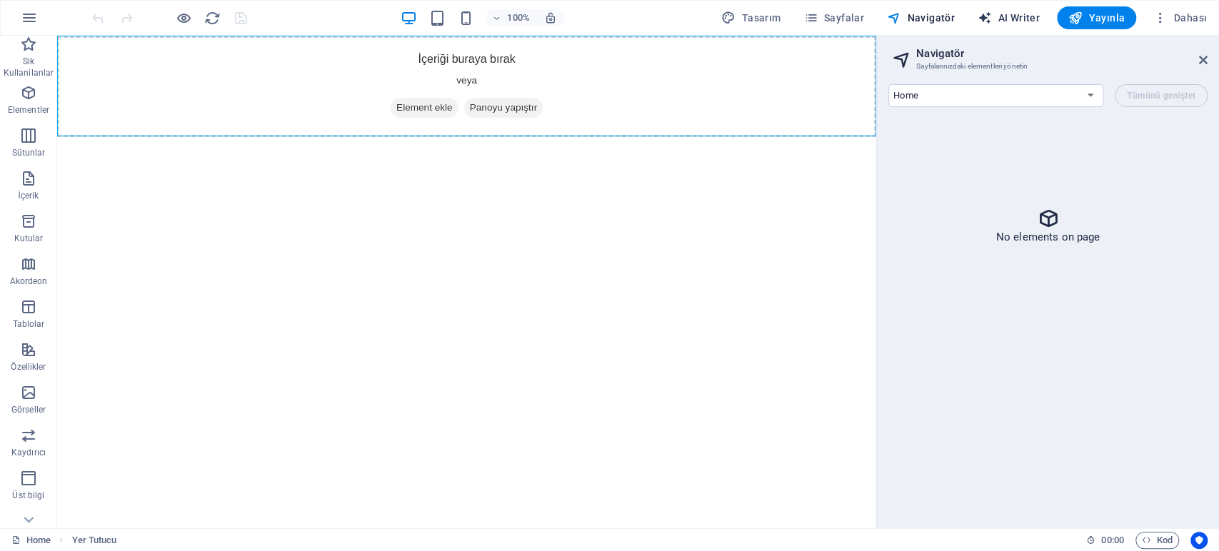
click at [992, 19] on icon "button" at bounding box center [985, 18] width 14 height 14
select select "English"
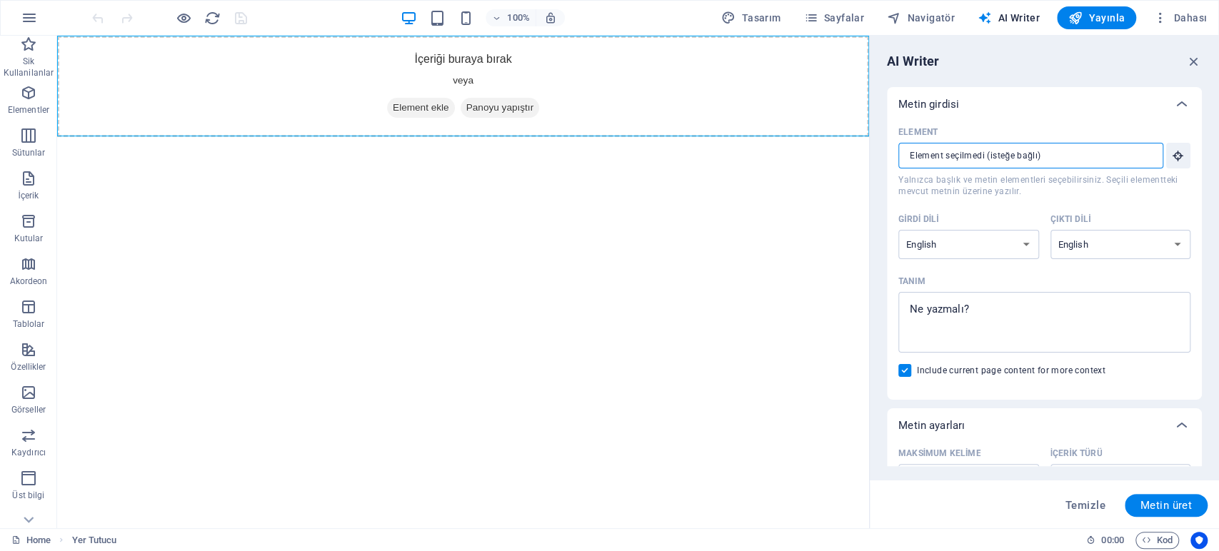
click at [1057, 149] on input "Element ​ Yalnızca başlık ve metin elementleri seçebilirsiniz. Seçili elementte…" at bounding box center [1025, 156] width 255 height 26
click at [1172, 160] on icon "button" at bounding box center [1178, 155] width 13 height 13
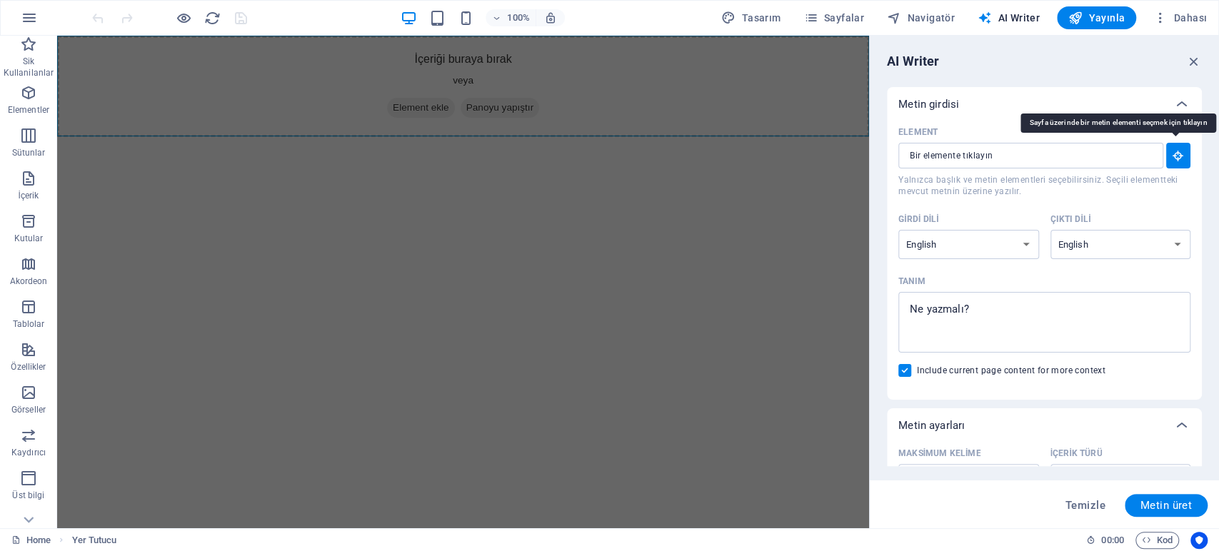
click at [1172, 160] on icon "button" at bounding box center [1178, 155] width 13 height 13
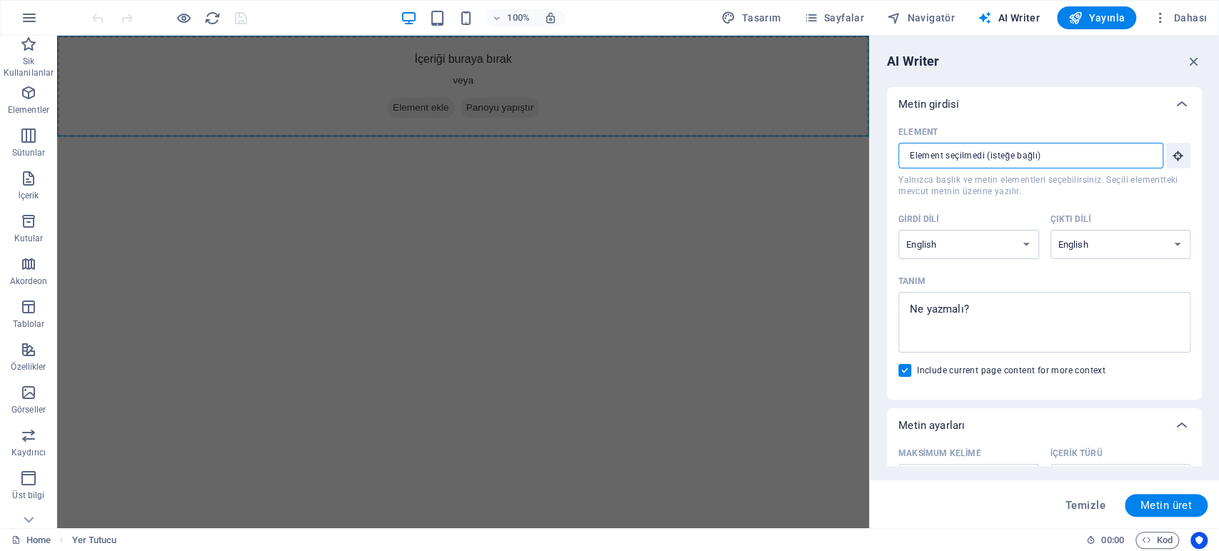
click at [1109, 164] on input "Element ​ Yalnızca başlık ve metin elementleri seçebilirsiniz. Seçili elementte…" at bounding box center [1025, 156] width 255 height 26
click at [1101, 193] on span "Yalnızca başlık ve metin elementleri seçebilirsiniz. Seçili elementteki mevcut …" at bounding box center [1044, 185] width 292 height 23
click at [1101, 169] on input "Element ​ Yalnızca başlık ve metin elementleri seçebilirsiniz. Seçili elementte…" at bounding box center [1025, 156] width 255 height 26
click at [977, 234] on select "Albanian Arabic Armenian Awadhi Azerbaijani Bashkir Basque Belarusian Bengali B…" at bounding box center [968, 244] width 141 height 29
click at [811, 137] on html "Skip to main content İçeriği buraya bırak veya Element ekle Panoyu yapıştır" at bounding box center [463, 86] width 812 height 101
